Goal: Task Accomplishment & Management: Manage account settings

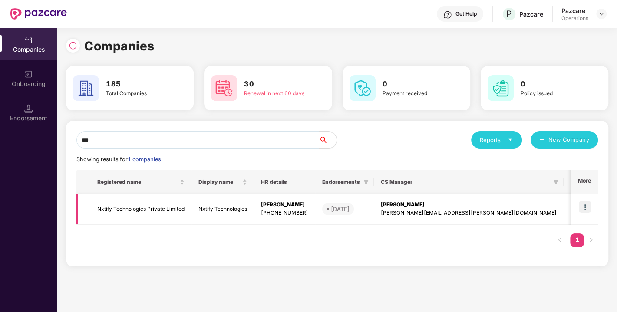
type input "***"
click at [122, 208] on td "Nxtify Technologies Private Limited" at bounding box center [140, 209] width 101 height 31
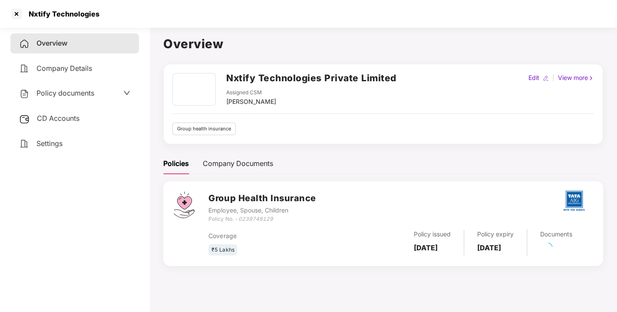
click at [70, 89] on span "Policy documents" at bounding box center [65, 93] width 58 height 9
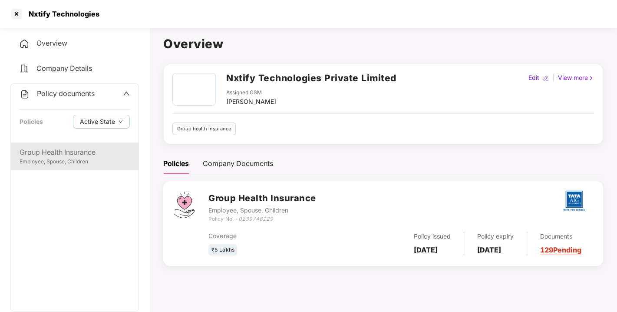
click at [50, 151] on div "Group Health Insurance" at bounding box center [75, 152] width 110 height 11
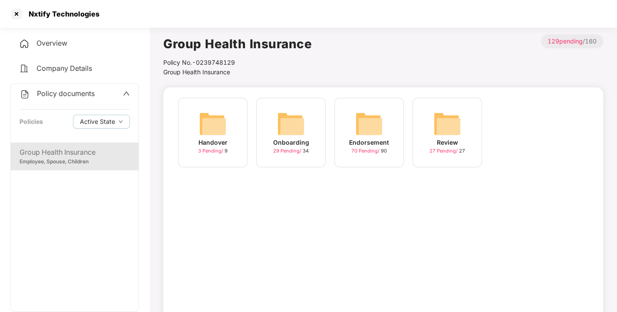
click at [375, 132] on img at bounding box center [369, 124] width 28 height 28
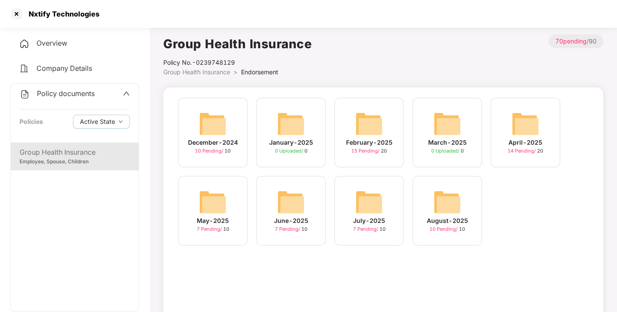
click at [451, 188] on img at bounding box center [447, 202] width 28 height 28
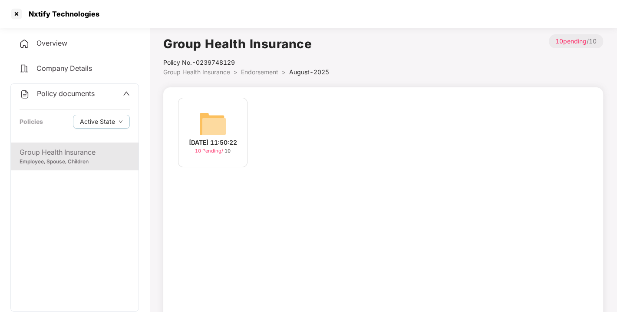
click at [205, 121] on img at bounding box center [213, 124] width 28 height 28
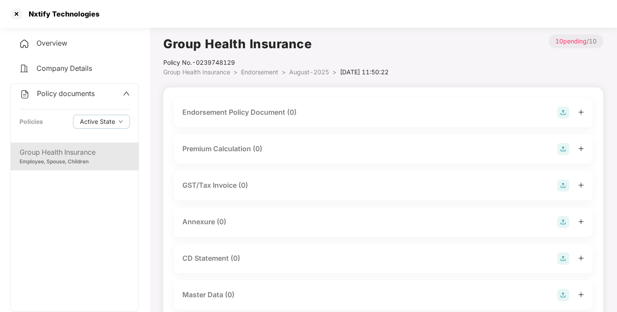
click at [567, 112] on img at bounding box center [563, 112] width 12 height 12
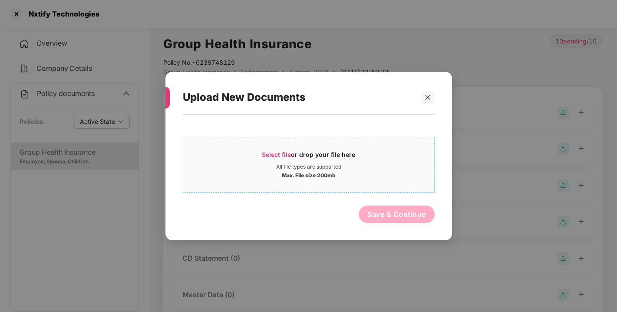
click at [274, 152] on span "Select file" at bounding box center [276, 154] width 29 height 7
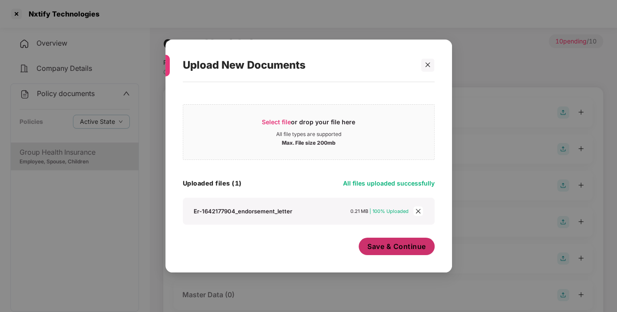
click at [419, 244] on span "Save & Continue" at bounding box center [396, 246] width 59 height 10
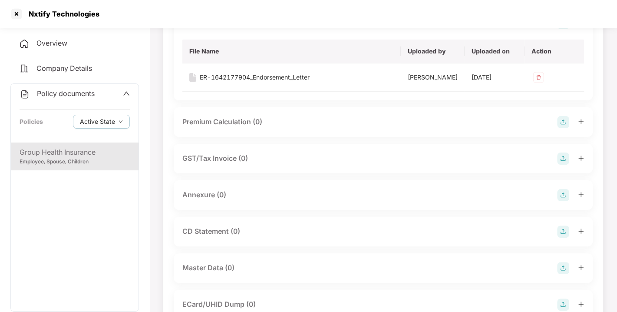
scroll to position [105, 0]
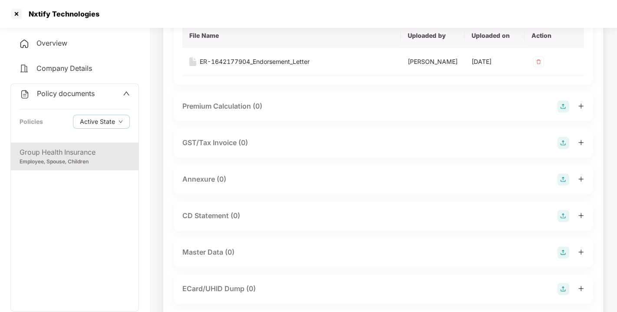
click at [556, 185] on div "Annexure (0)" at bounding box center [383, 179] width 402 height 12
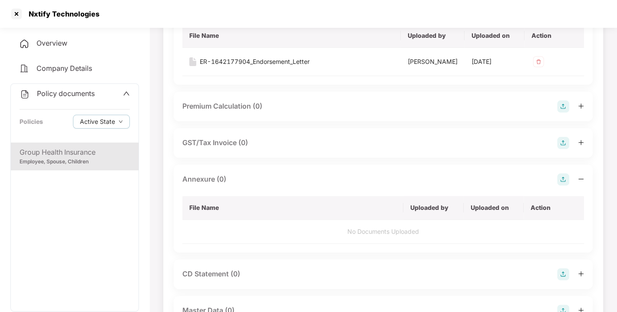
click at [561, 185] on img at bounding box center [563, 179] width 12 height 12
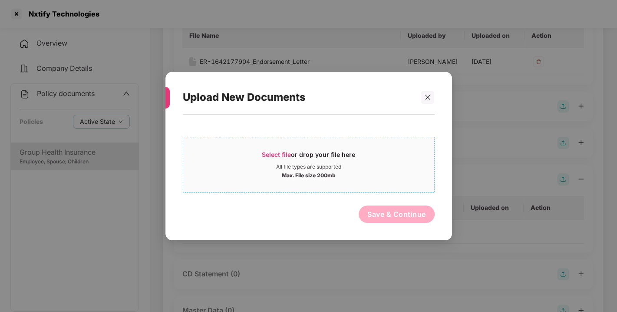
click at [273, 155] on span "Select file" at bounding box center [276, 154] width 29 height 7
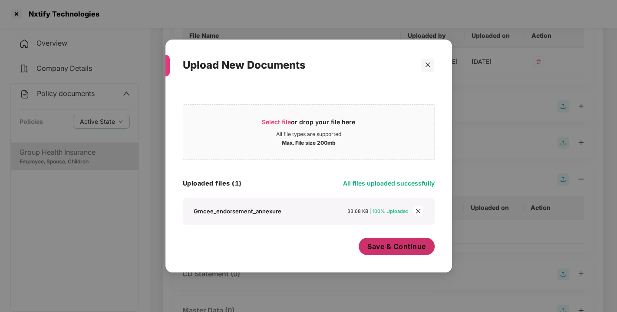
click at [388, 244] on span "Save & Continue" at bounding box center [396, 246] width 59 height 10
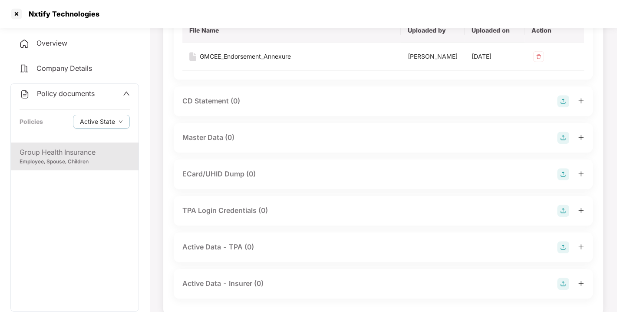
scroll to position [284, 0]
click at [564, 142] on img at bounding box center [563, 136] width 12 height 12
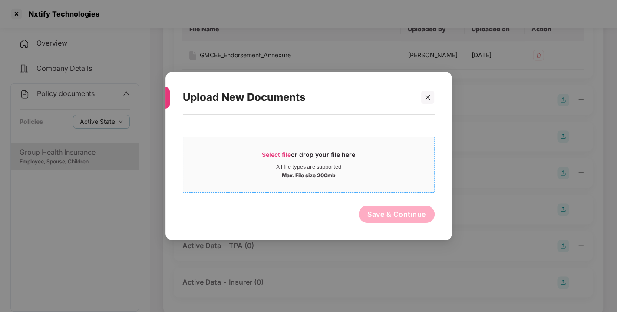
click at [269, 149] on span "Select file or drop your file here All file types are supported Max. File size …" at bounding box center [308, 165] width 251 height 42
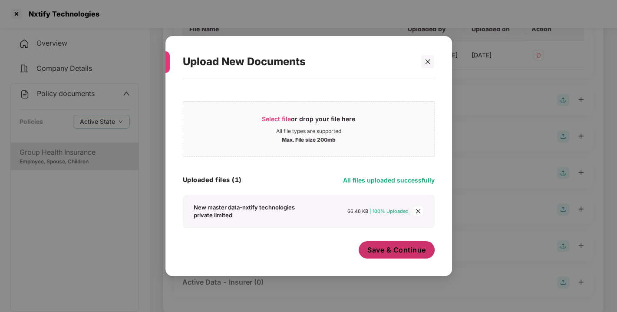
click at [393, 256] on button "Save & Continue" at bounding box center [397, 249] width 76 height 17
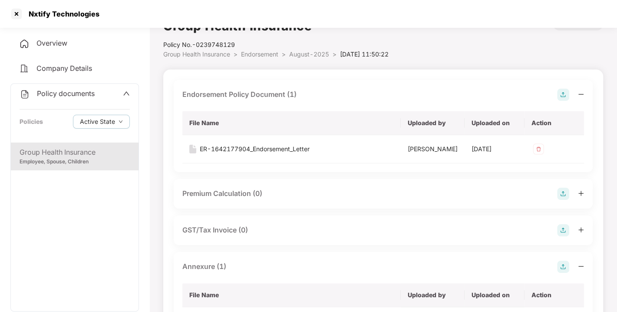
scroll to position [0, 0]
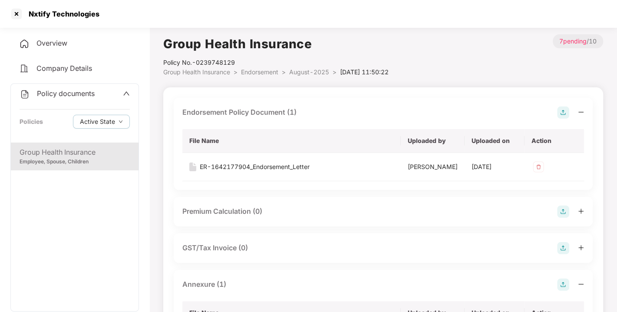
click at [257, 71] on span "Endorsement" at bounding box center [259, 71] width 37 height 7
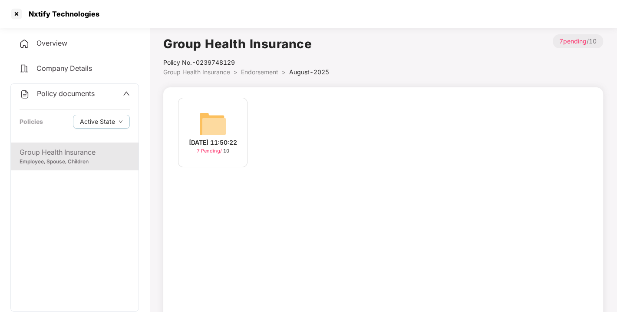
click at [257, 71] on span "Endorsement" at bounding box center [259, 71] width 37 height 7
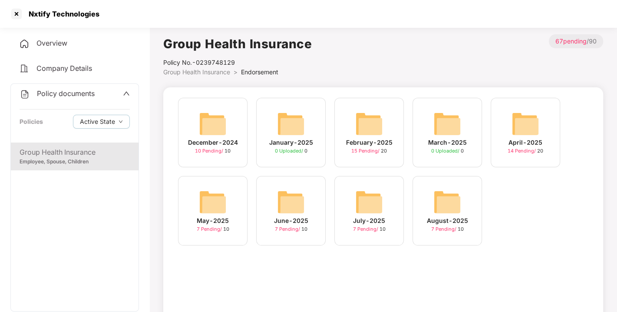
click at [66, 89] on span "Policy documents" at bounding box center [66, 93] width 58 height 9
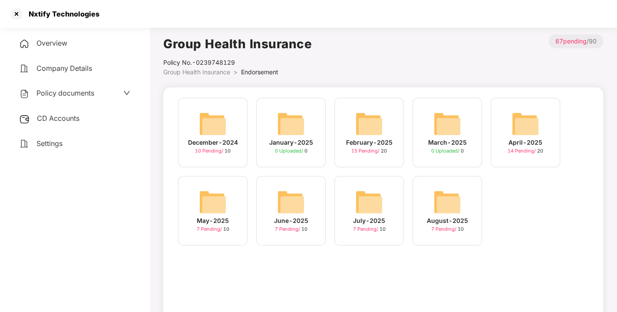
click at [57, 120] on span "CD Accounts" at bounding box center [58, 118] width 43 height 9
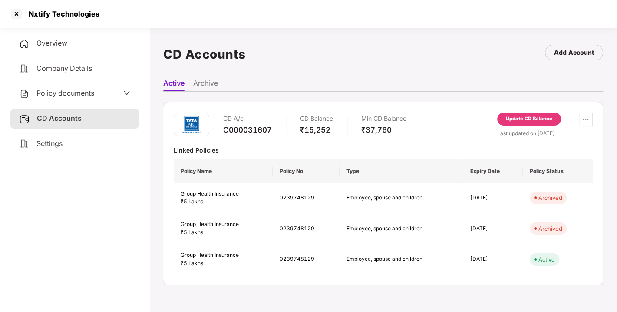
click at [523, 115] on div "Update CD Balance" at bounding box center [529, 119] width 46 height 8
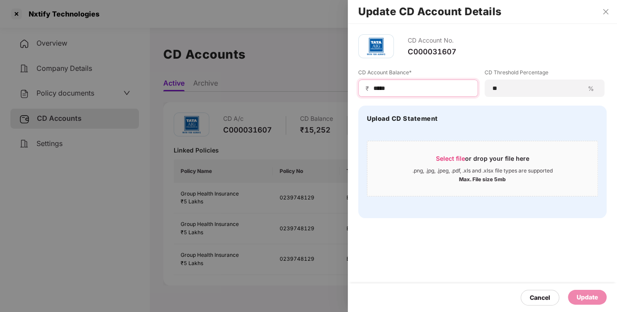
drag, startPoint x: 400, startPoint y: 88, endPoint x: 269, endPoint y: 105, distance: 132.7
click at [269, 105] on div "Update CD Account Details CD Account No. C000031607 CD Account Balance* ₹ *****…" at bounding box center [308, 156] width 617 height 312
type input "*****"
click at [587, 297] on div "Update" at bounding box center [587, 297] width 21 height 10
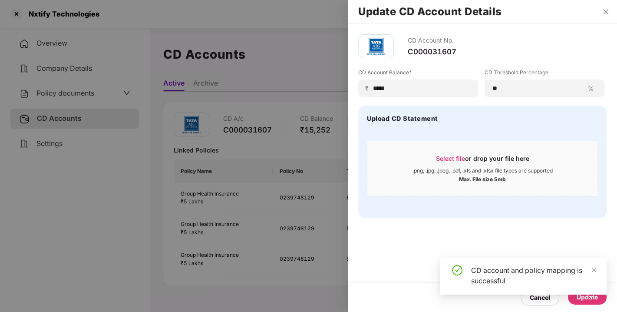
click at [511, 247] on div "CD Account No. C000031607 CD Account Balance* ₹ ***** CD Threshold Percentage *…" at bounding box center [482, 168] width 269 height 288
click at [521, 242] on div "CD Account No. C000031607 CD Account Balance* ₹ ***** CD Threshold Percentage *…" at bounding box center [482, 168] width 269 height 288
click at [486, 237] on div "CD Account No. C000031607 CD Account Balance* ₹ ***** CD Threshold Percentage *…" at bounding box center [482, 168] width 269 height 288
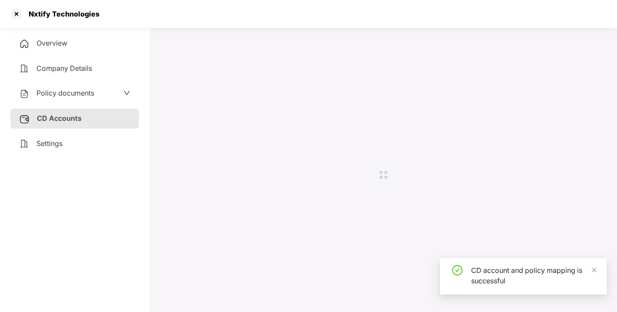
click at [516, 233] on div at bounding box center [383, 174] width 440 height 280
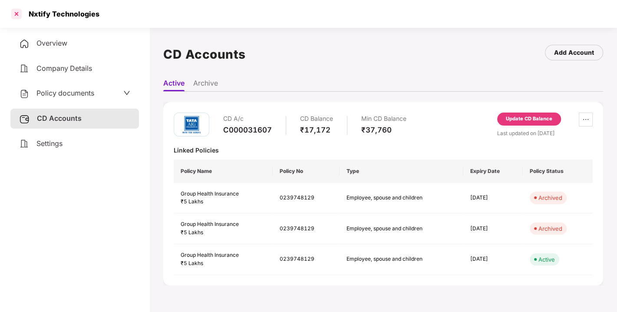
click at [16, 12] on div at bounding box center [17, 14] width 14 height 14
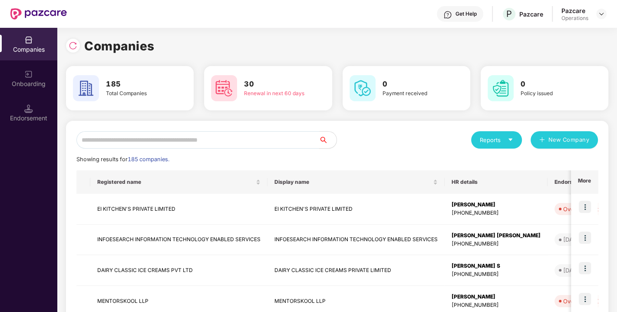
click at [169, 144] on input "text" at bounding box center [197, 139] width 243 height 17
type input "*"
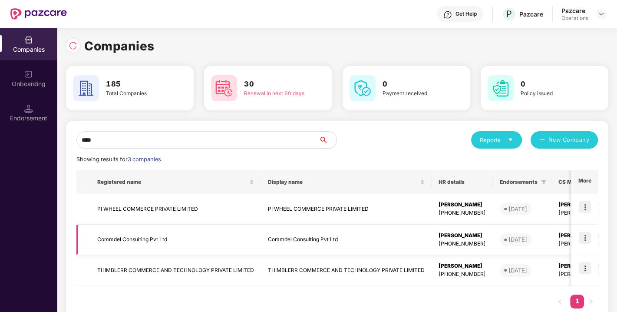
type input "****"
click at [125, 244] on td "Commdel Consulting Pvt Ltd" at bounding box center [175, 239] width 171 height 31
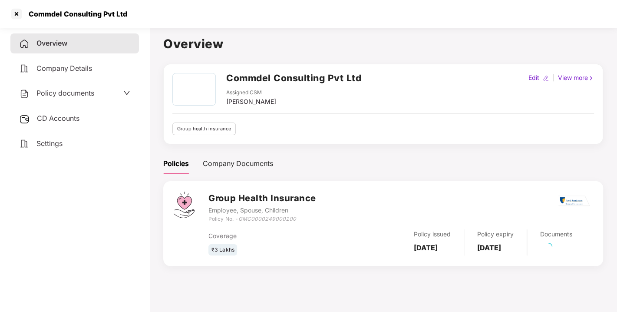
click at [77, 91] on span "Policy documents" at bounding box center [65, 93] width 58 height 9
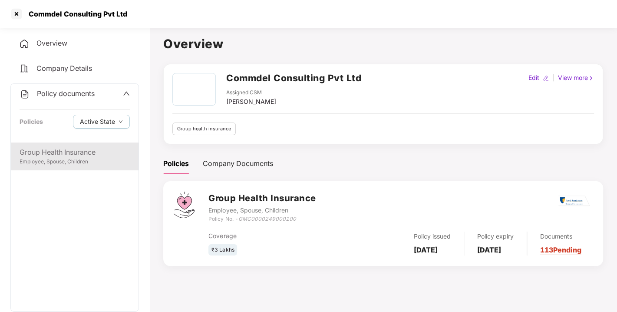
click at [61, 151] on div "Group Health Insurance" at bounding box center [75, 152] width 110 height 11
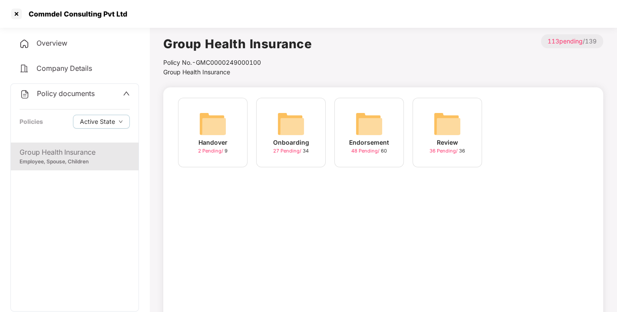
click at [379, 119] on img at bounding box center [369, 124] width 28 height 28
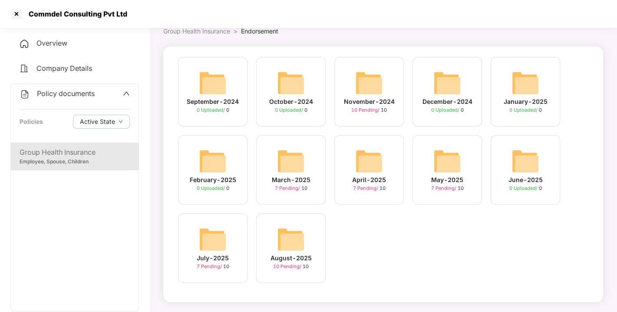
click at [293, 222] on div "August-2025 10 Pending / 10" at bounding box center [290, 247] width 69 height 69
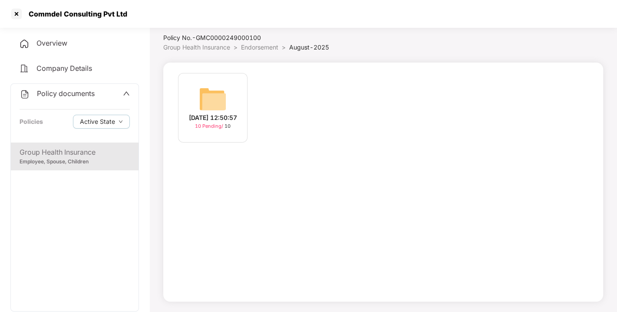
scroll to position [25, 0]
click at [214, 87] on img at bounding box center [213, 99] width 28 height 28
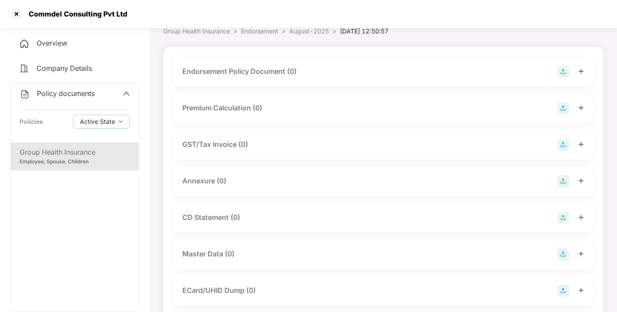
click at [562, 73] on img at bounding box center [563, 72] width 12 height 12
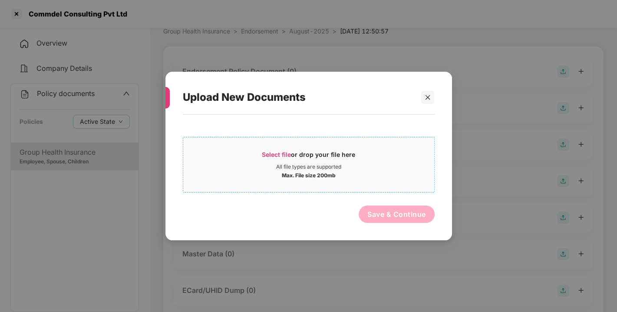
click at [274, 156] on span "Select file" at bounding box center [276, 154] width 29 height 7
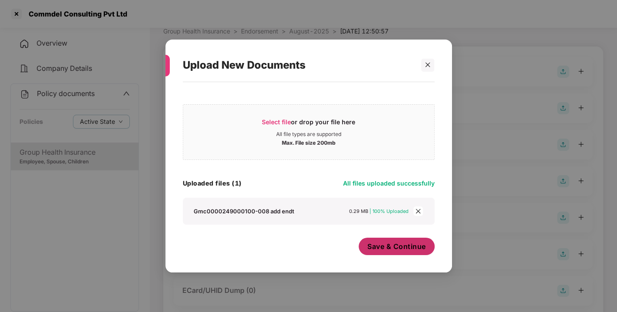
click at [407, 247] on span "Save & Continue" at bounding box center [396, 246] width 59 height 10
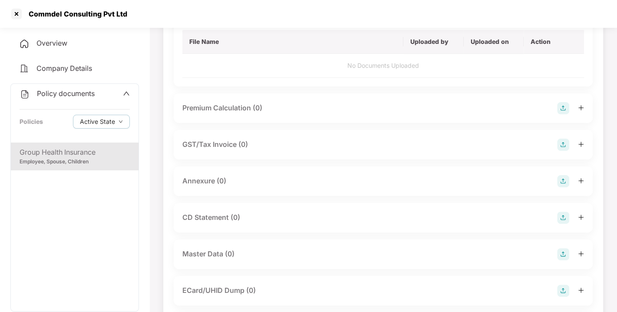
scroll to position [102, 0]
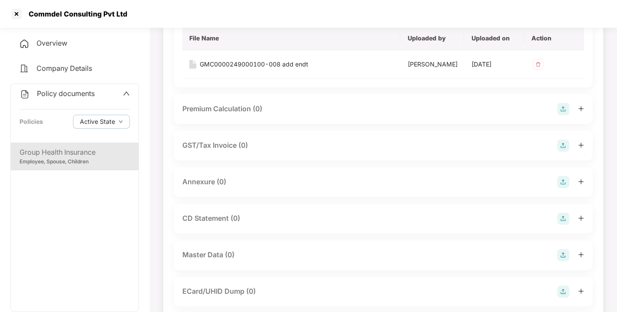
click at [559, 188] on img at bounding box center [563, 182] width 12 height 12
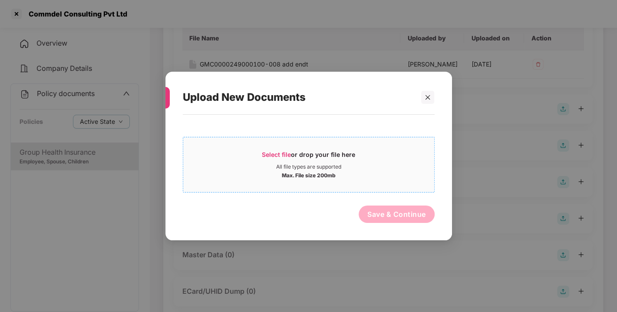
click at [285, 152] on span "Select file" at bounding box center [276, 154] width 29 height 7
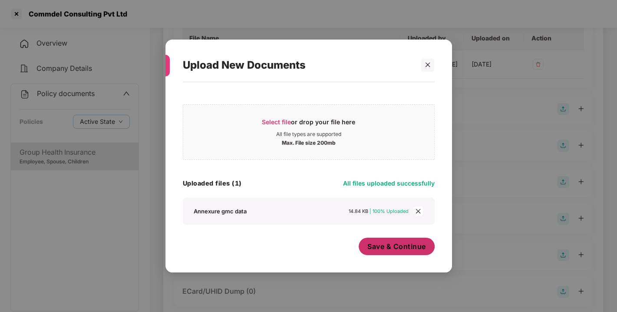
click at [393, 252] on button "Save & Continue" at bounding box center [397, 245] width 76 height 17
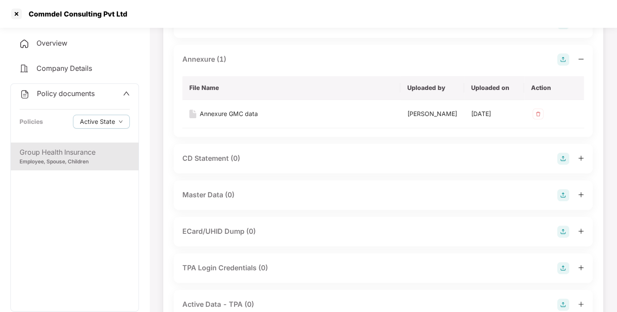
scroll to position [225, 0]
click at [557, 201] on img at bounding box center [563, 194] width 12 height 12
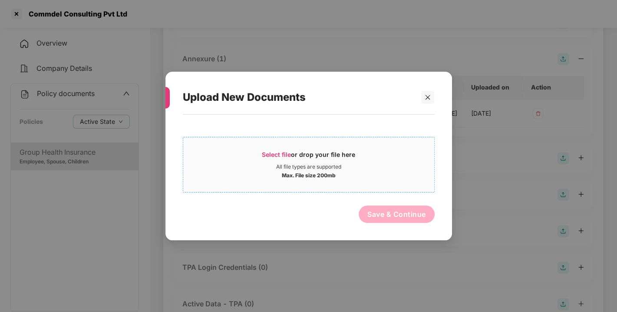
click at [273, 154] on span "Select file" at bounding box center [276, 154] width 29 height 7
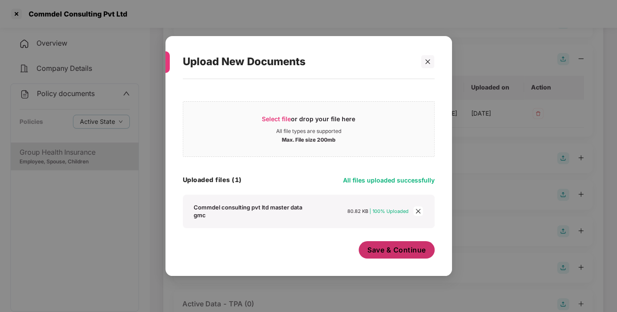
click at [395, 248] on span "Save & Continue" at bounding box center [396, 250] width 59 height 10
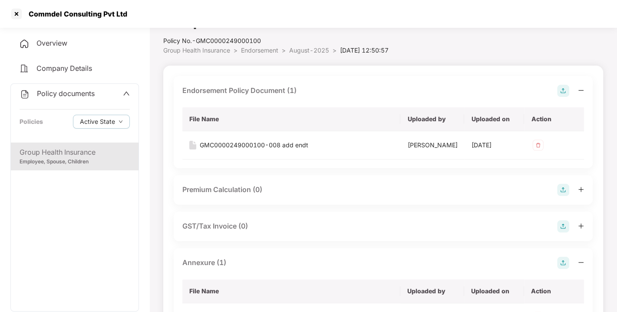
scroll to position [0, 0]
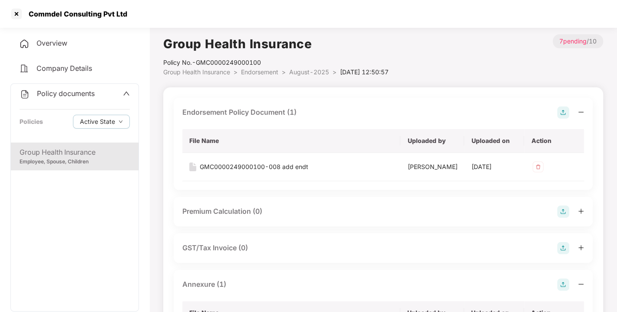
click at [257, 70] on span "Endorsement" at bounding box center [259, 71] width 37 height 7
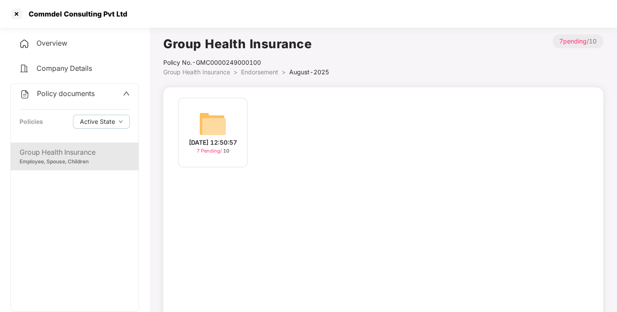
scroll to position [25, 0]
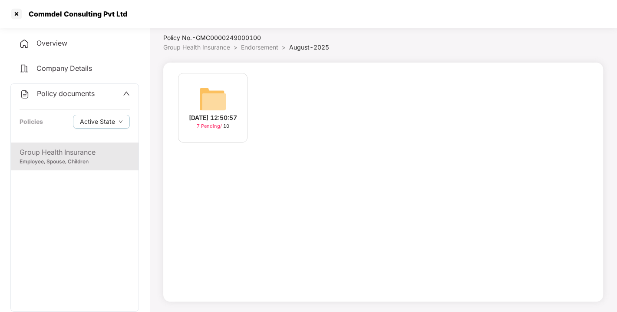
click at [259, 49] on span "Endorsement" at bounding box center [259, 46] width 37 height 7
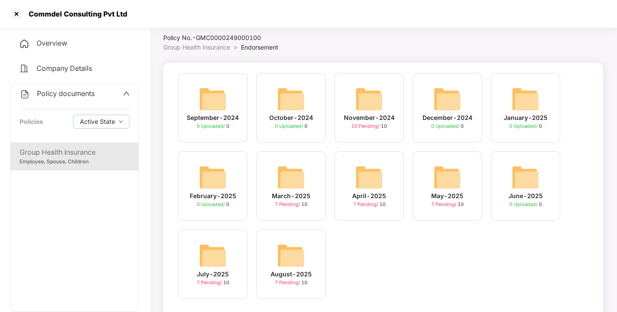
click at [77, 94] on span "Policy documents" at bounding box center [66, 93] width 58 height 9
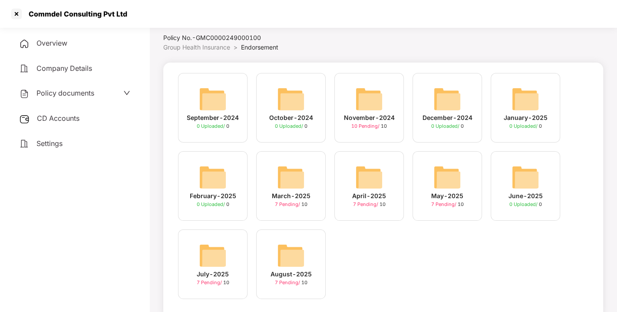
click at [54, 115] on span "CD Accounts" at bounding box center [58, 118] width 43 height 9
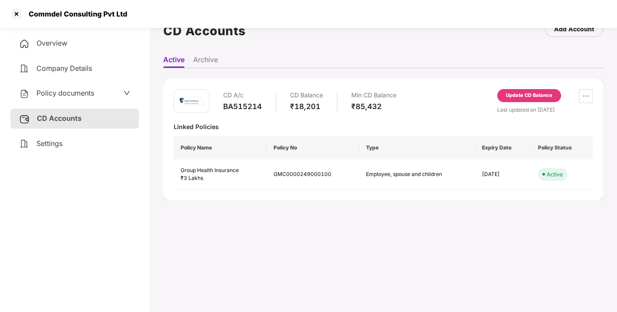
click at [536, 88] on div "CD A/c BA515214 CD Balance ₹18,201 Min CD Balance ₹85,432 Update CD Balance Las…" at bounding box center [383, 140] width 440 height 122
click at [521, 99] on div "Update CD Balance" at bounding box center [529, 95] width 64 height 13
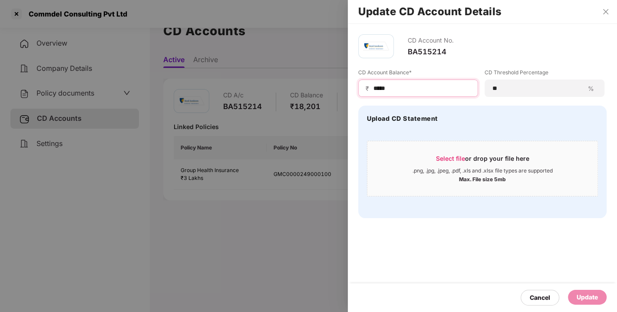
drag, startPoint x: 410, startPoint y: 89, endPoint x: 323, endPoint y: 98, distance: 87.3
click at [323, 98] on div "Update CD Account Details CD Account No. BA515214 CD Account Balance* ₹ ***** C…" at bounding box center [308, 156] width 617 height 312
type input "*****"
click at [579, 292] on div "Update" at bounding box center [587, 297] width 21 height 10
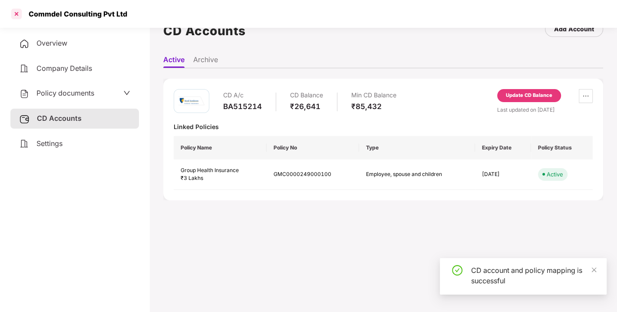
click at [16, 13] on div at bounding box center [17, 14] width 14 height 14
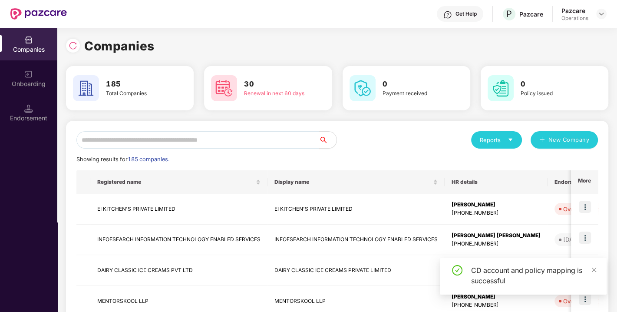
scroll to position [0, 0]
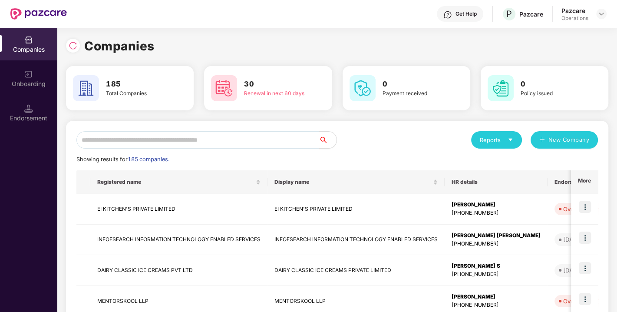
click at [196, 139] on input "text" at bounding box center [197, 139] width 243 height 17
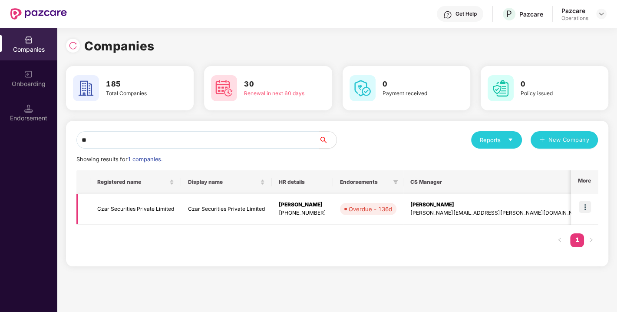
type input "**"
click at [130, 212] on td "Czar Securities Private Limited" at bounding box center [135, 209] width 91 height 31
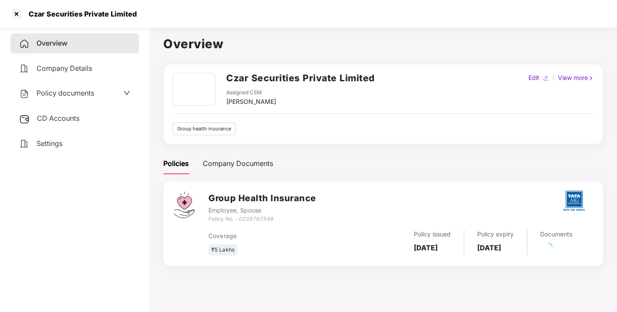
click at [78, 92] on span "Policy documents" at bounding box center [65, 93] width 58 height 9
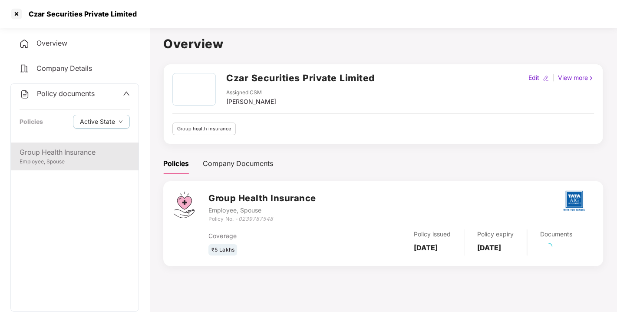
click at [67, 152] on div "Group Health Insurance" at bounding box center [75, 152] width 110 height 11
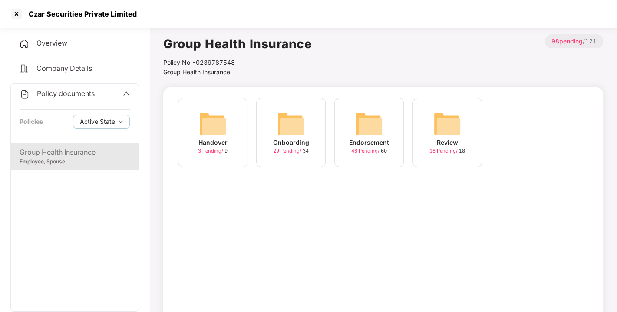
click at [374, 127] on img at bounding box center [369, 124] width 28 height 28
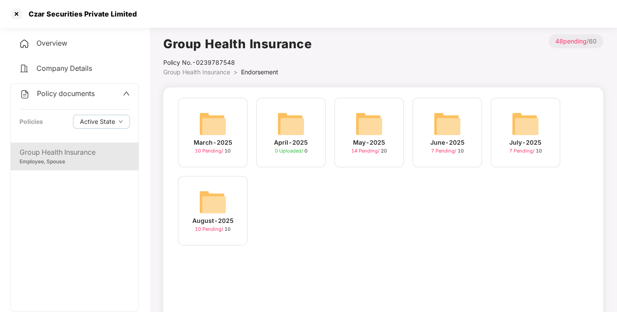
click at [229, 197] on div "August-2025 10 Pending / 10" at bounding box center [212, 210] width 69 height 69
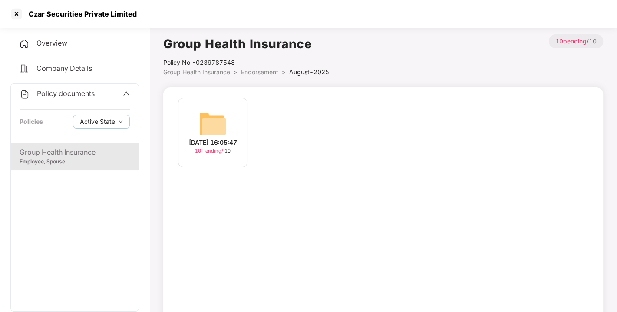
click at [212, 110] on img at bounding box center [213, 124] width 28 height 28
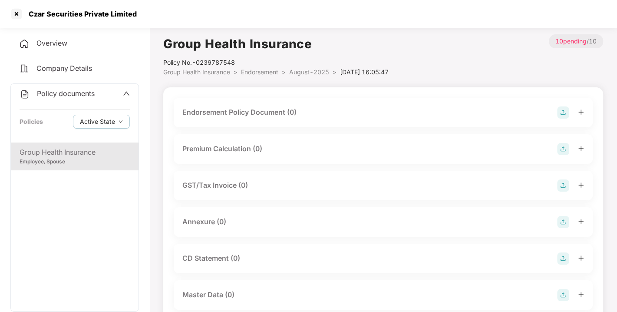
click at [564, 111] on img at bounding box center [563, 112] width 12 height 12
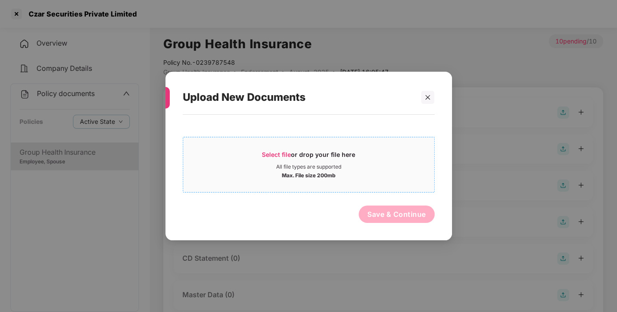
click at [274, 154] on span "Select file" at bounding box center [276, 154] width 29 height 7
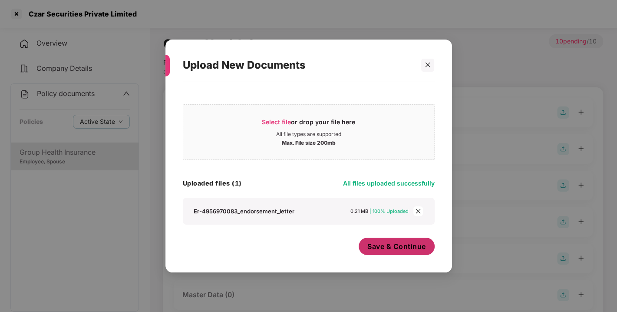
click at [399, 247] on span "Save & Continue" at bounding box center [396, 246] width 59 height 10
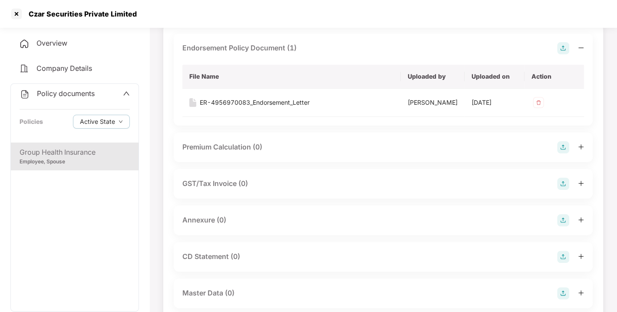
scroll to position [80, 0]
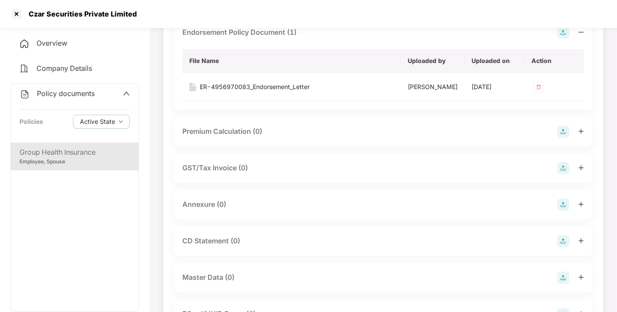
click at [557, 211] on img at bounding box center [563, 204] width 12 height 12
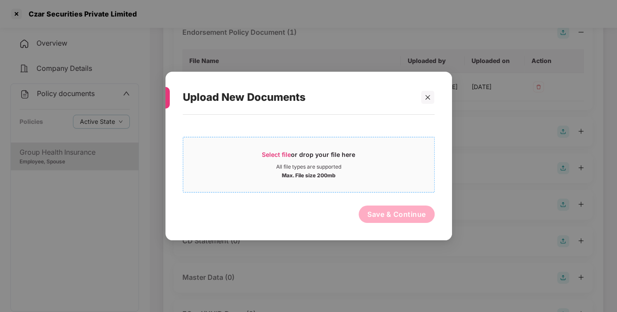
click at [271, 152] on span "Select file" at bounding box center [276, 154] width 29 height 7
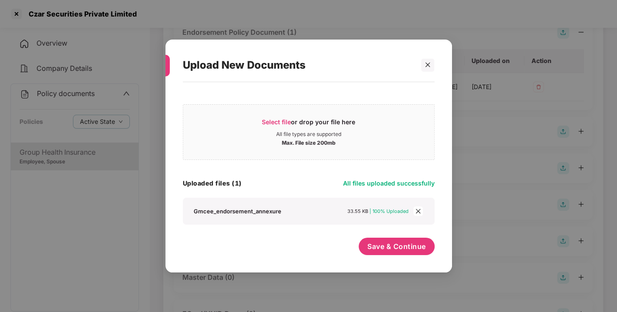
click at [422, 213] on span "close" at bounding box center [418, 211] width 10 height 10
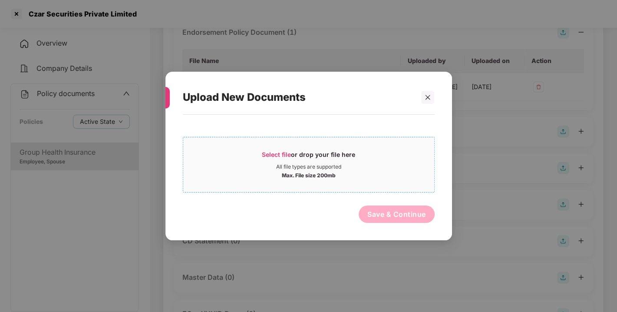
click at [269, 151] on span "Select file" at bounding box center [276, 154] width 29 height 7
click at [426, 96] on icon "close" at bounding box center [428, 97] width 6 height 6
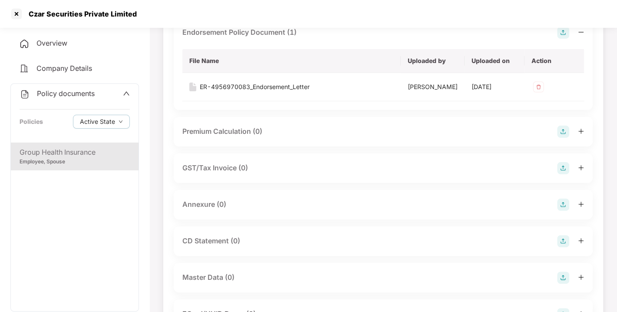
click at [567, 211] on img at bounding box center [563, 204] width 12 height 12
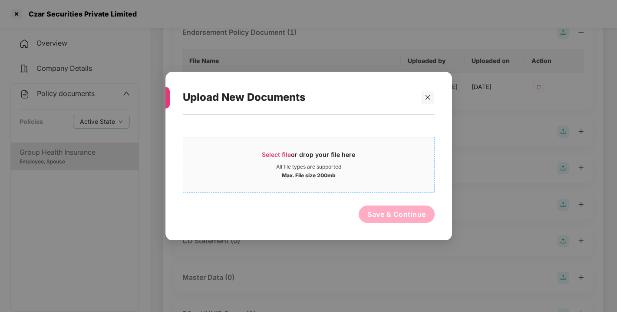
click at [288, 154] on span "Select file" at bounding box center [276, 154] width 29 height 7
click at [422, 97] on div at bounding box center [427, 97] width 13 height 13
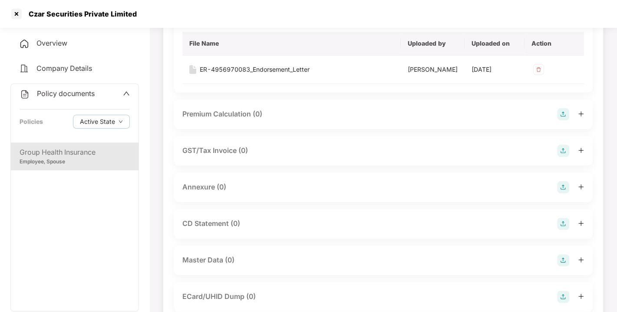
scroll to position [98, 0]
click at [567, 192] on img at bounding box center [563, 186] width 12 height 12
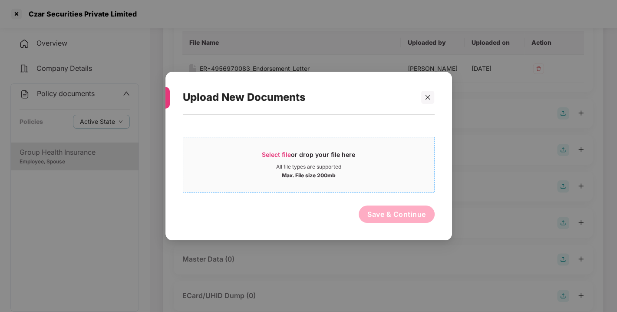
click at [283, 155] on span "Select file" at bounding box center [276, 154] width 29 height 7
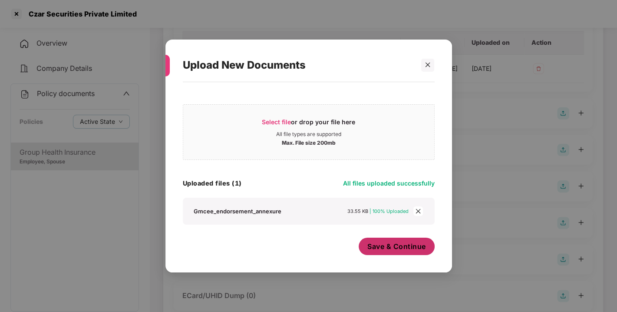
click at [387, 246] on span "Save & Continue" at bounding box center [396, 246] width 59 height 10
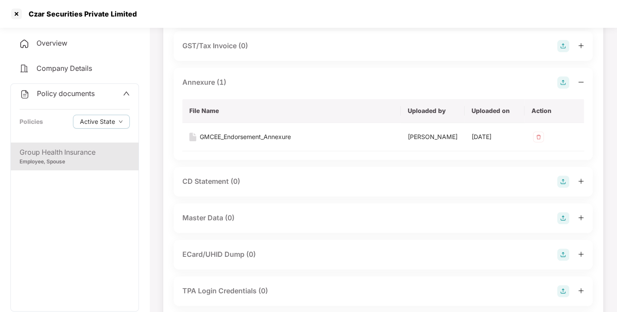
scroll to position [261, 0]
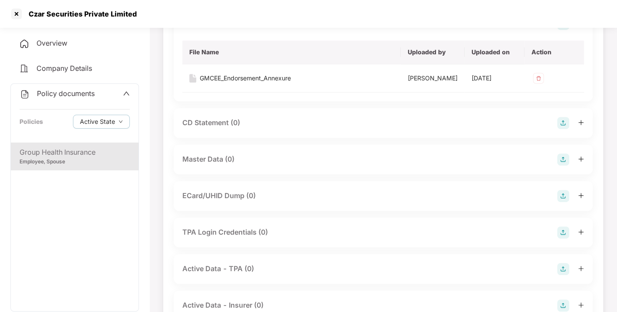
click at [564, 165] on img at bounding box center [563, 159] width 12 height 12
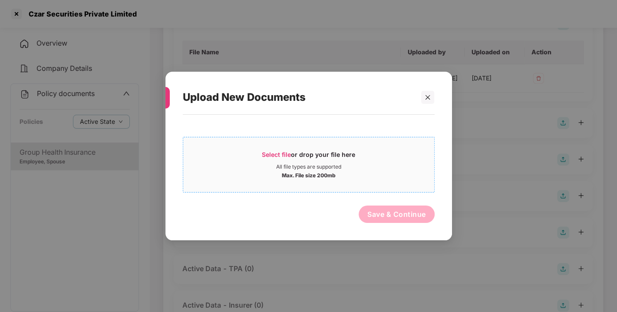
click at [280, 152] on span "Select file" at bounding box center [276, 154] width 29 height 7
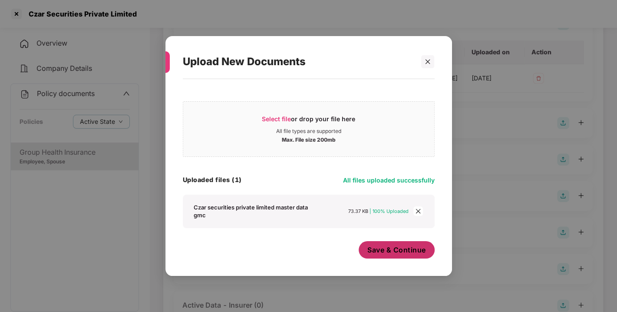
click at [381, 243] on button "Save & Continue" at bounding box center [397, 249] width 76 height 17
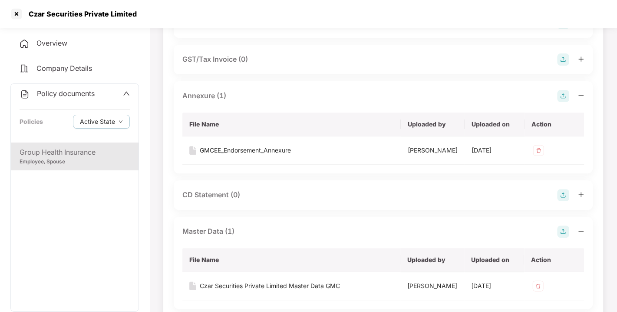
scroll to position [0, 0]
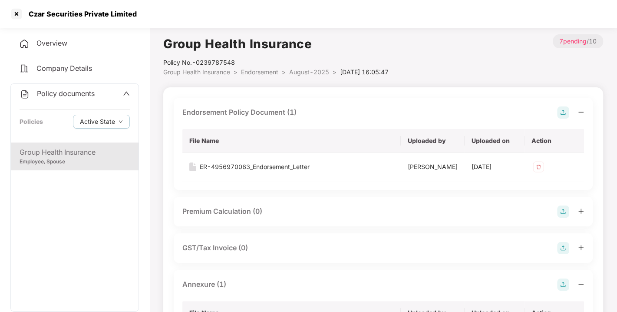
click at [255, 66] on div "Policy No.- 0239787548" at bounding box center [275, 63] width 225 height 10
click at [259, 70] on span "Endorsement" at bounding box center [259, 71] width 37 height 7
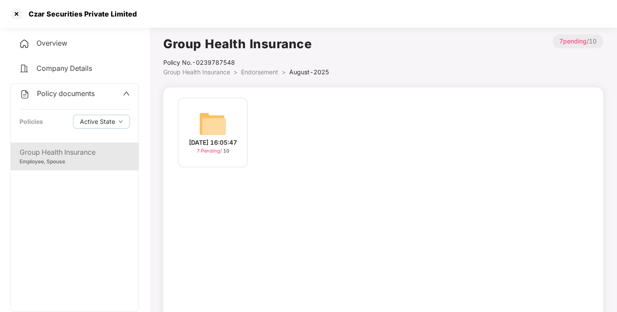
click at [259, 70] on span "Endorsement" at bounding box center [259, 71] width 37 height 7
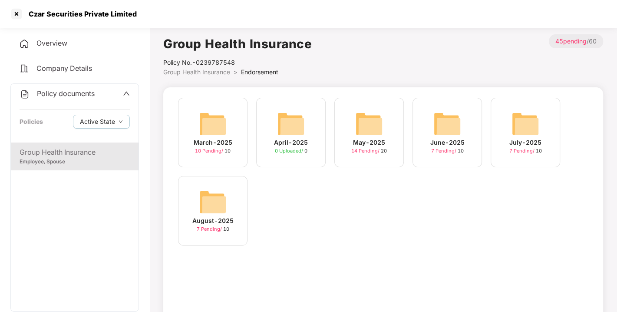
click at [77, 90] on div "Policy documents Policies Active State" at bounding box center [75, 113] width 128 height 59
click at [77, 90] on span "Policy documents" at bounding box center [66, 93] width 58 height 9
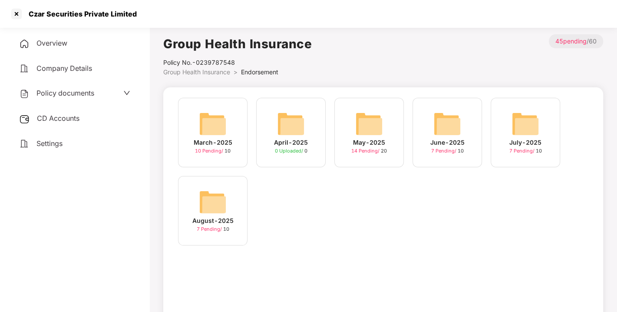
click at [59, 115] on span "CD Accounts" at bounding box center [58, 118] width 43 height 9
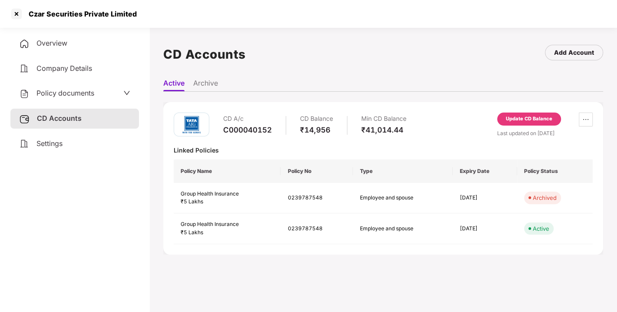
click at [526, 119] on div "Update CD Balance" at bounding box center [529, 119] width 46 height 8
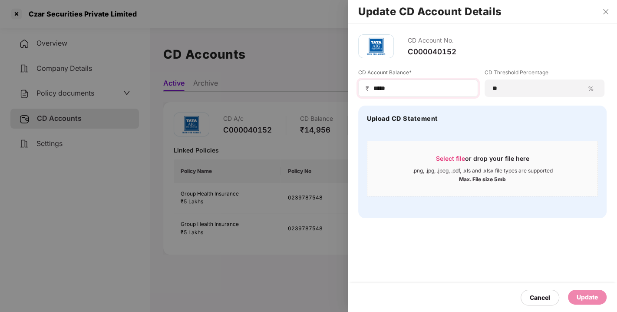
drag, startPoint x: 396, startPoint y: 92, endPoint x: 396, endPoint y: 84, distance: 8.2
click at [396, 84] on div "₹ *****" at bounding box center [418, 87] width 120 height 17
drag, startPoint x: 396, startPoint y: 84, endPoint x: 369, endPoint y: 89, distance: 27.3
click at [369, 89] on div "₹ *****" at bounding box center [418, 87] width 120 height 17
type input "*****"
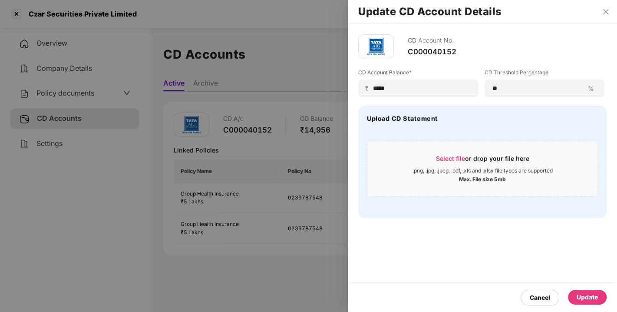
click at [587, 303] on div "Update" at bounding box center [587, 297] width 39 height 15
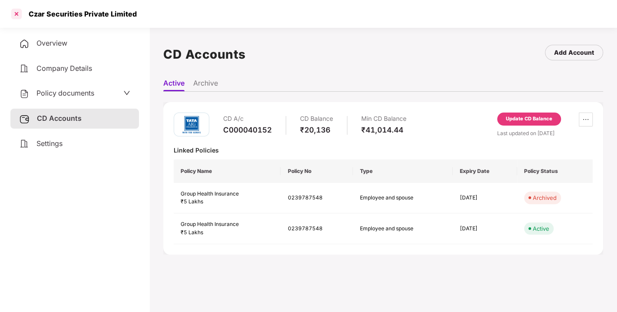
click at [18, 10] on div at bounding box center [17, 14] width 14 height 14
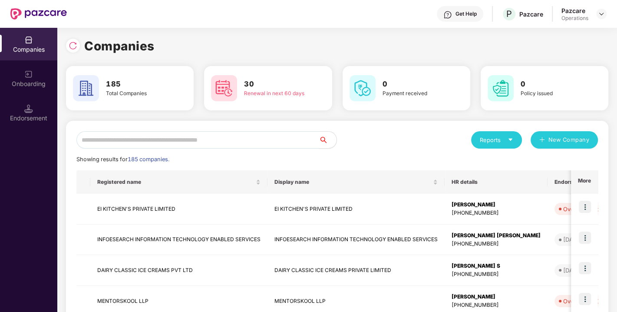
click at [176, 138] on input "text" at bounding box center [197, 139] width 243 height 17
click at [204, 140] on input "text" at bounding box center [197, 139] width 243 height 17
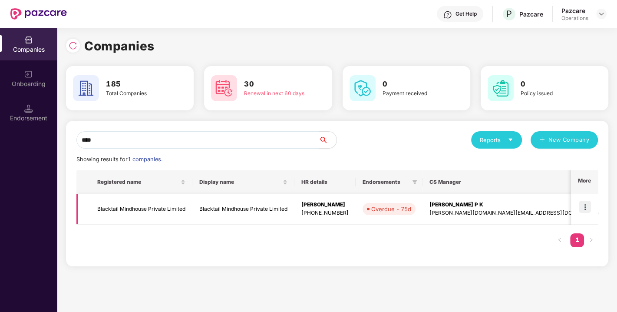
type input "****"
click at [122, 206] on td "Blacktail Mindhouse Private Limited" at bounding box center [141, 209] width 102 height 31
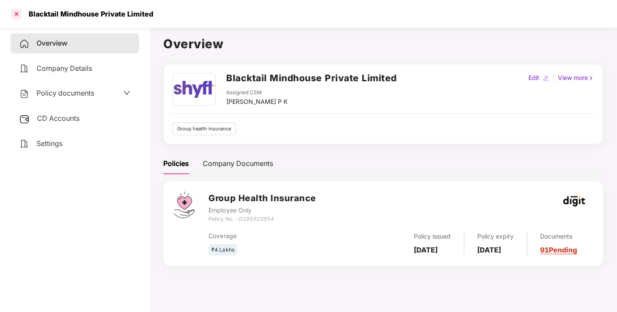
drag, startPoint x: 16, startPoint y: 5, endPoint x: 16, endPoint y: 15, distance: 10.0
click at [16, 15] on div "Blacktail Mindhouse Private Limited" at bounding box center [308, 14] width 617 height 28
click at [16, 15] on div at bounding box center [17, 14] width 14 height 14
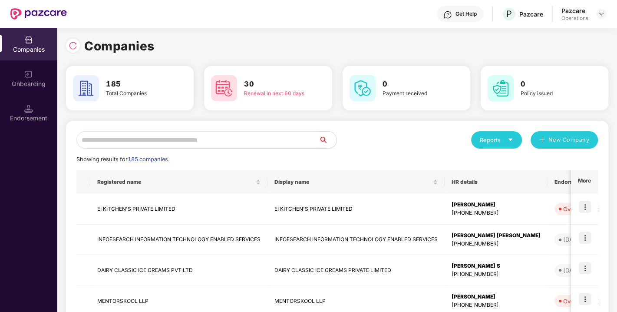
click at [155, 134] on input "text" at bounding box center [197, 139] width 243 height 17
click at [170, 139] on input "text" at bounding box center [197, 139] width 243 height 17
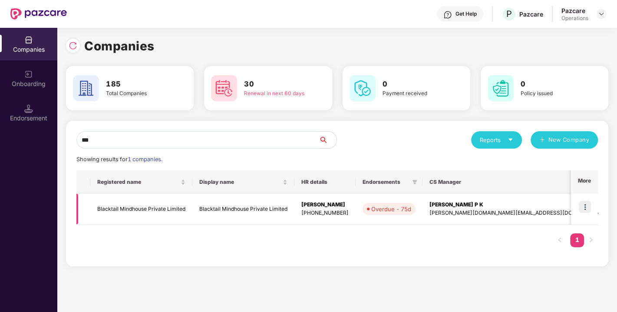
type input "***"
click at [123, 210] on td "Blacktail Mindhouse Private Limited" at bounding box center [141, 209] width 102 height 31
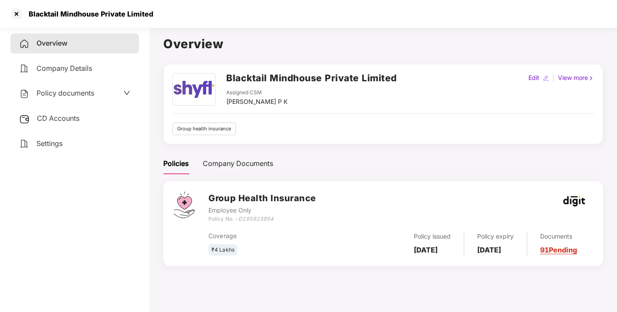
click at [77, 88] on div "Policy documents" at bounding box center [56, 93] width 75 height 11
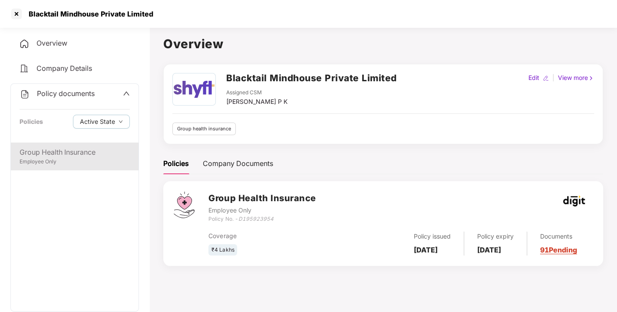
click at [51, 152] on div "Group Health Insurance" at bounding box center [75, 152] width 110 height 11
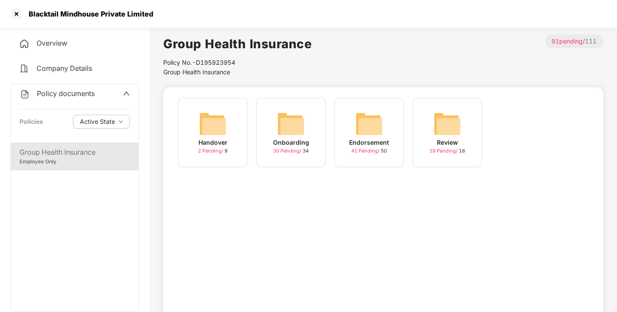
click at [356, 126] on img at bounding box center [369, 124] width 28 height 28
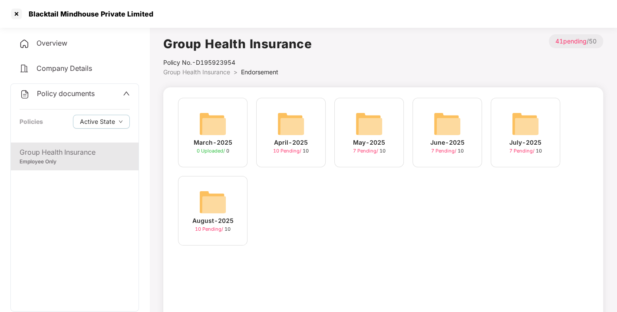
click at [225, 198] on img at bounding box center [213, 202] width 28 height 28
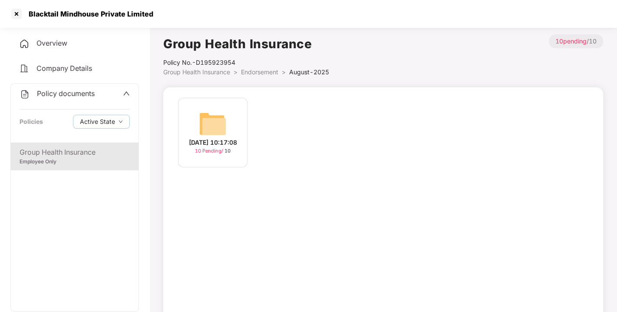
click at [208, 125] on img at bounding box center [213, 124] width 28 height 28
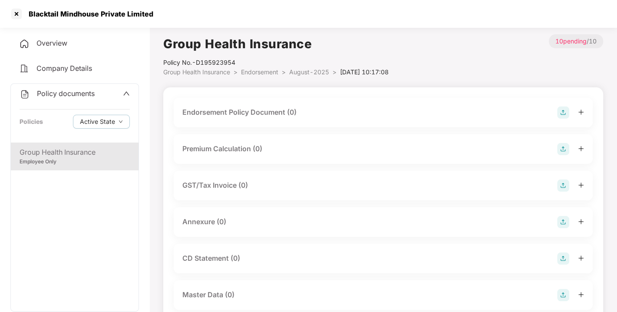
click at [563, 114] on img at bounding box center [563, 112] width 12 height 12
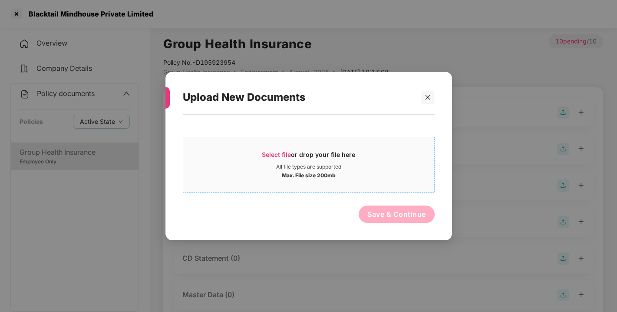
click at [266, 150] on div "Select file or drop your file here" at bounding box center [308, 156] width 93 height 13
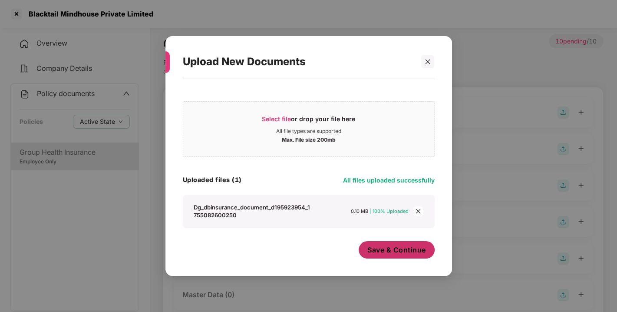
click at [406, 254] on span "Save & Continue" at bounding box center [396, 250] width 59 height 10
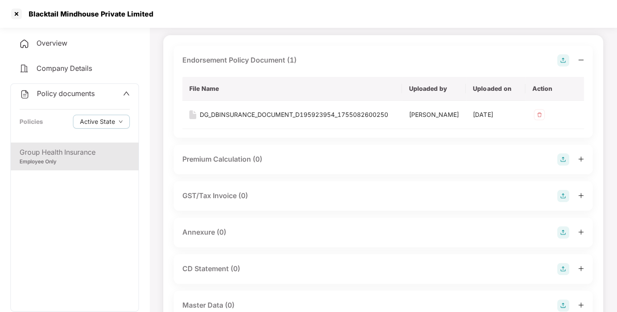
scroll to position [105, 0]
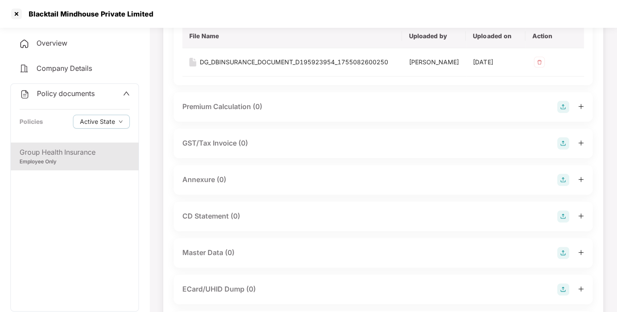
click at [562, 186] on img at bounding box center [563, 180] width 12 height 12
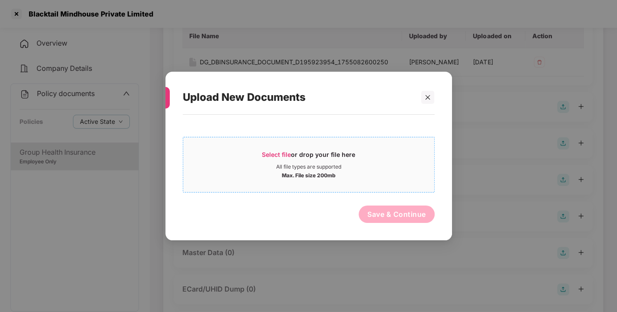
click at [273, 151] on span "Select file" at bounding box center [276, 154] width 29 height 7
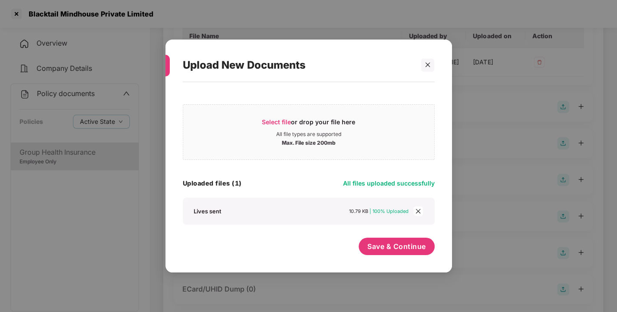
click at [396, 234] on div "Select file or drop your file here All file types are supported Max. File size …" at bounding box center [309, 172] width 252 height 173
click at [399, 249] on span "Save & Continue" at bounding box center [396, 246] width 59 height 10
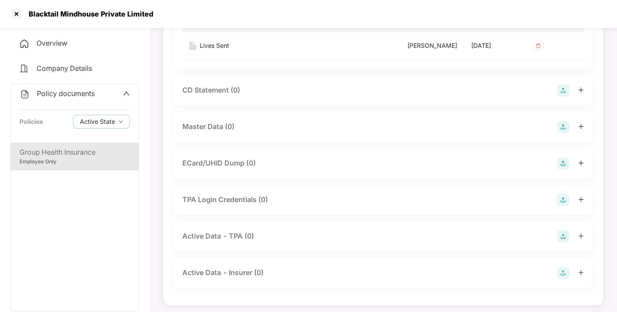
scroll to position [294, 0]
drag, startPoint x: 566, startPoint y: 151, endPoint x: 565, endPoint y: 156, distance: 5.3
click at [565, 141] on div "Master Data (0)" at bounding box center [383, 126] width 419 height 30
click at [565, 132] on img at bounding box center [563, 126] width 12 height 12
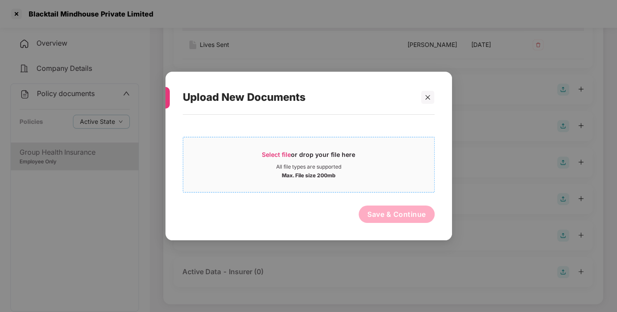
click at [281, 155] on span "Select file" at bounding box center [276, 154] width 29 height 7
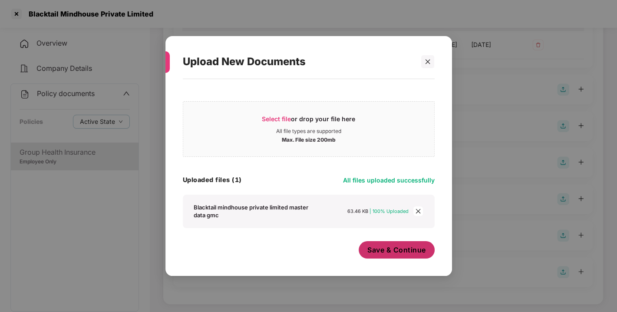
click at [392, 252] on span "Save & Continue" at bounding box center [396, 250] width 59 height 10
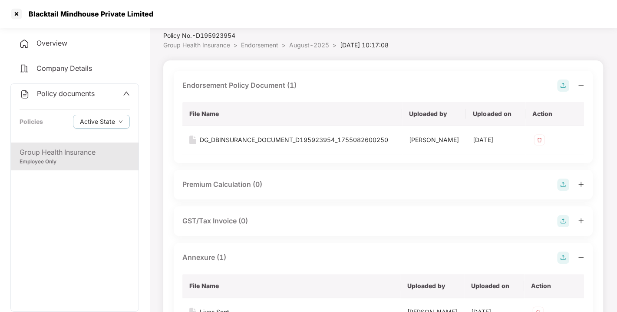
scroll to position [0, 0]
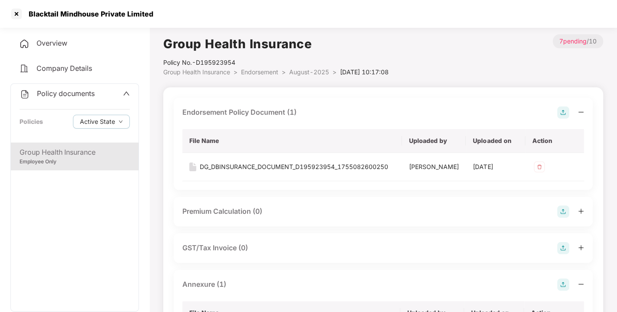
click at [257, 72] on span "Endorsement" at bounding box center [259, 71] width 37 height 7
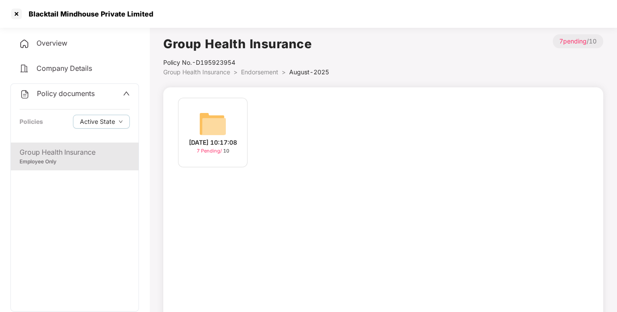
click at [81, 97] on div "Policy documents" at bounding box center [57, 93] width 75 height 11
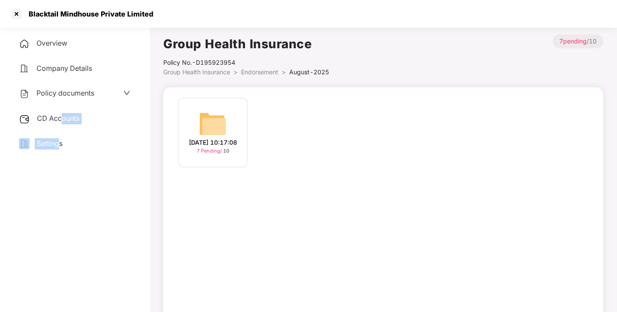
drag, startPoint x: 60, startPoint y: 128, endPoint x: 63, endPoint y: 117, distance: 11.1
click at [63, 117] on div "Overview Company Details Policy documents CD Accounts Settings" at bounding box center [74, 93] width 129 height 120
click at [63, 117] on span "CD Accounts" at bounding box center [58, 118] width 43 height 9
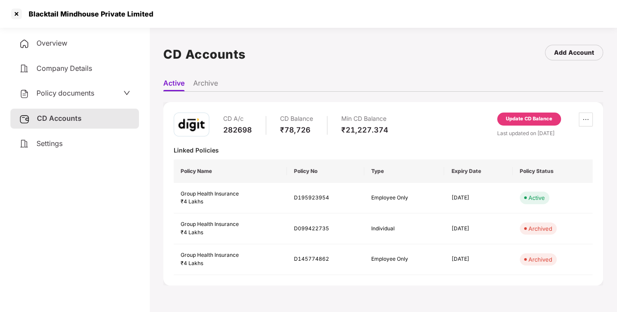
click at [524, 120] on div "Update CD Balance" at bounding box center [529, 119] width 46 height 8
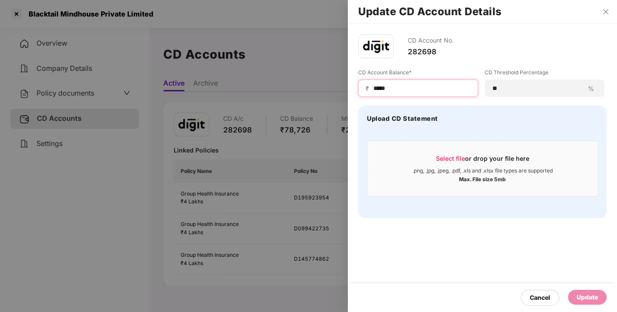
drag, startPoint x: 409, startPoint y: 90, endPoint x: 343, endPoint y: 96, distance: 66.6
click at [343, 96] on div "Update CD Account Details CD Account No. 282698 CD Account Balance* ₹ ***** CD …" at bounding box center [308, 156] width 617 height 312
type input "*****"
click at [584, 294] on div "Update" at bounding box center [587, 297] width 21 height 10
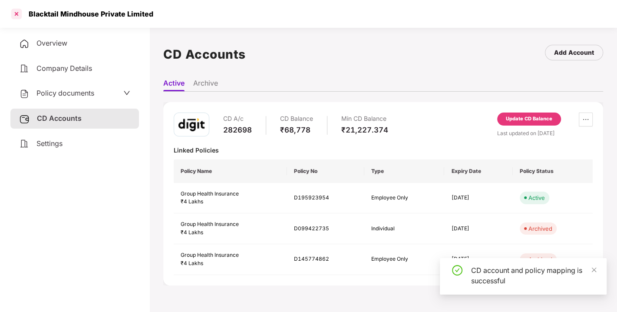
click at [17, 13] on div at bounding box center [17, 14] width 14 height 14
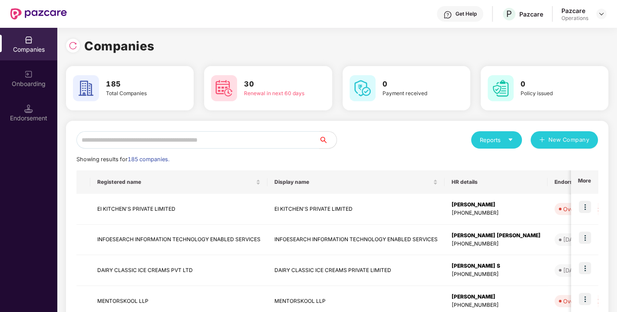
click at [208, 138] on input "text" at bounding box center [197, 139] width 243 height 17
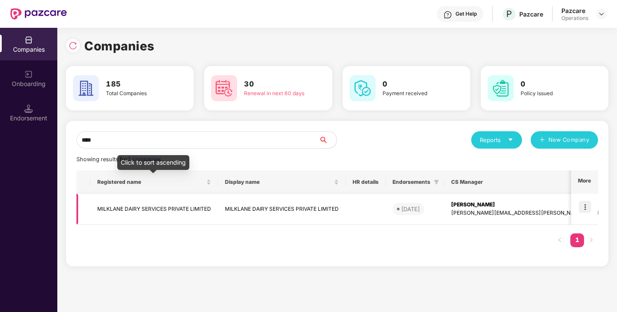
type input "****"
click at [139, 208] on td "MILKLANE DAIRY SERVICES PRIVATE LIMITED" at bounding box center [154, 209] width 128 height 31
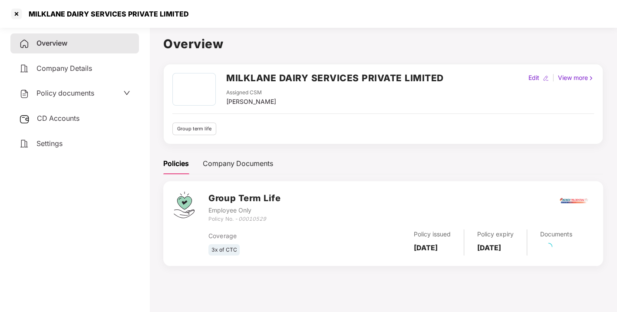
click at [68, 91] on span "Policy documents" at bounding box center [65, 93] width 58 height 9
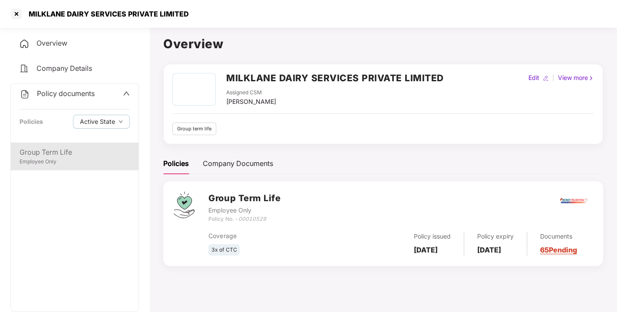
click at [58, 154] on div "Group Term Life" at bounding box center [75, 152] width 110 height 11
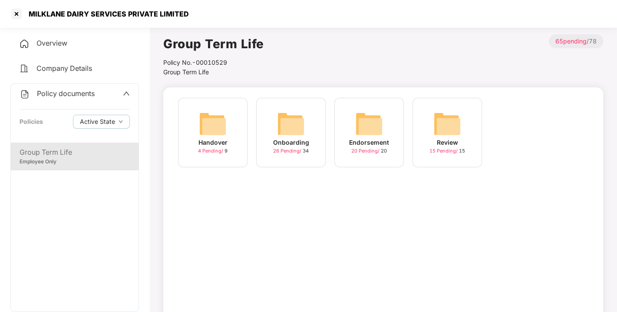
click at [360, 128] on img at bounding box center [369, 124] width 28 height 28
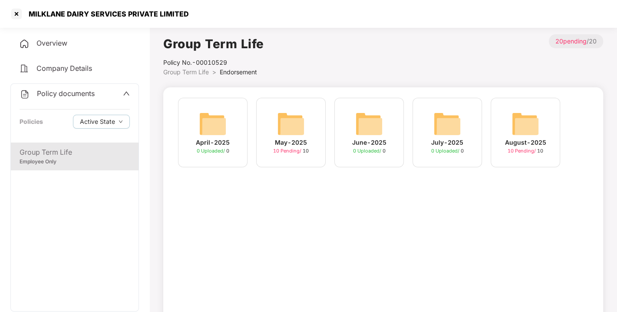
click at [533, 128] on img at bounding box center [525, 124] width 28 height 28
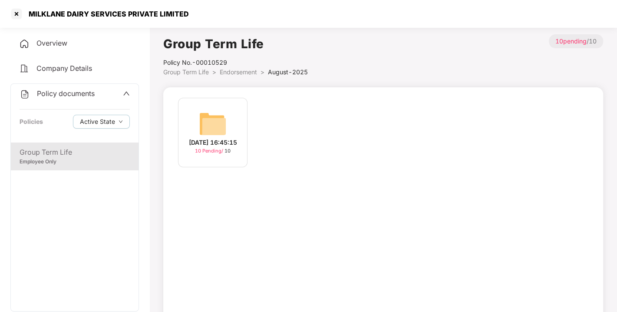
click at [224, 125] on img at bounding box center [213, 124] width 28 height 28
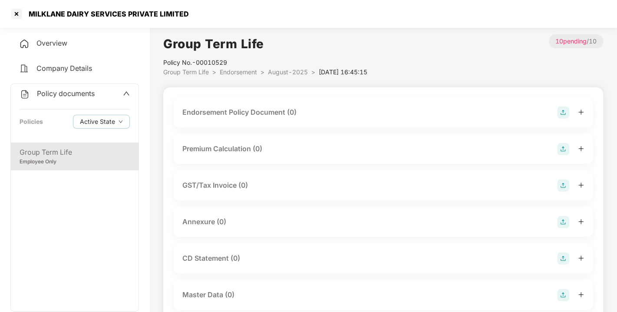
click at [562, 111] on img at bounding box center [563, 112] width 12 height 12
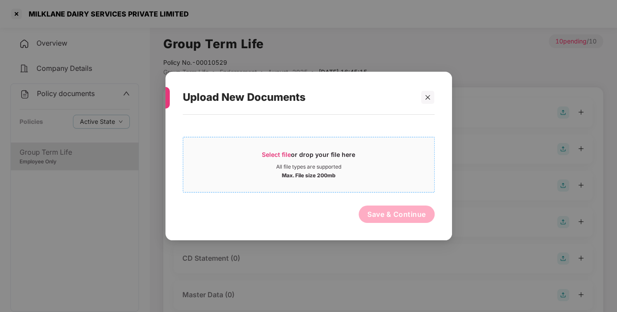
click at [274, 151] on span "Select file" at bounding box center [276, 154] width 29 height 7
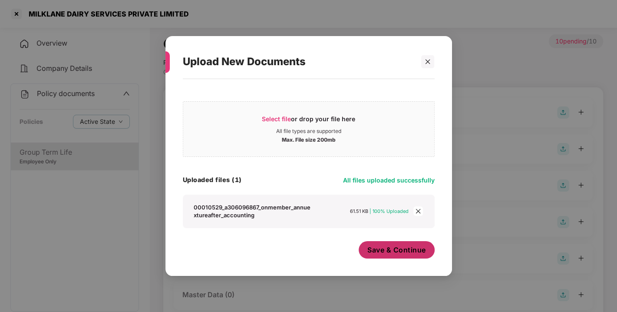
click at [386, 251] on span "Save & Continue" at bounding box center [396, 250] width 59 height 10
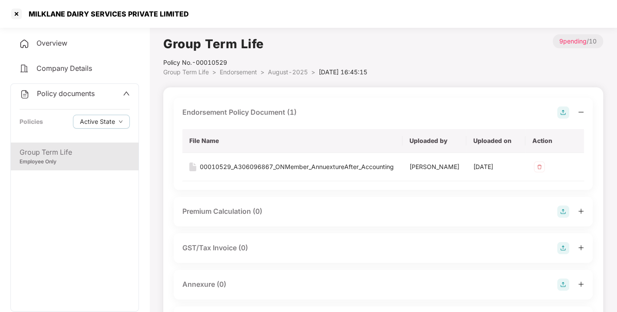
click at [568, 112] on img at bounding box center [563, 112] width 12 height 12
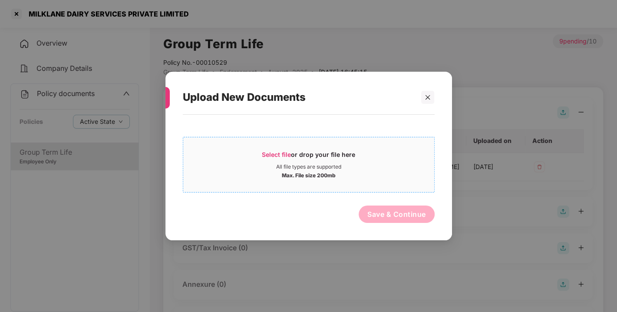
click at [275, 156] on span "Select file" at bounding box center [276, 154] width 29 height 7
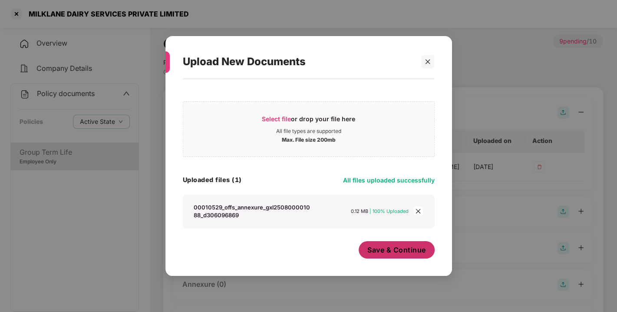
click at [408, 250] on span "Save & Continue" at bounding box center [396, 250] width 59 height 10
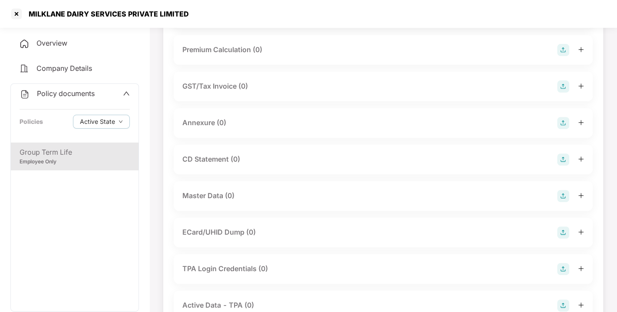
scroll to position [193, 0]
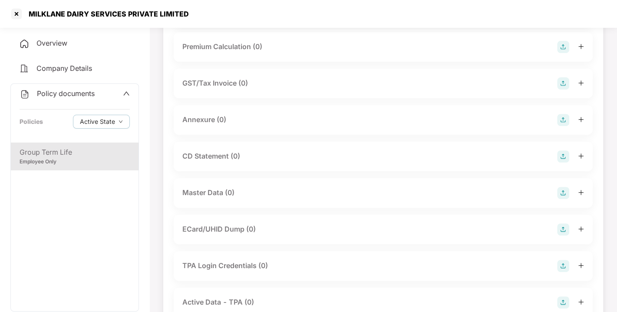
click at [558, 126] on img at bounding box center [563, 120] width 12 height 12
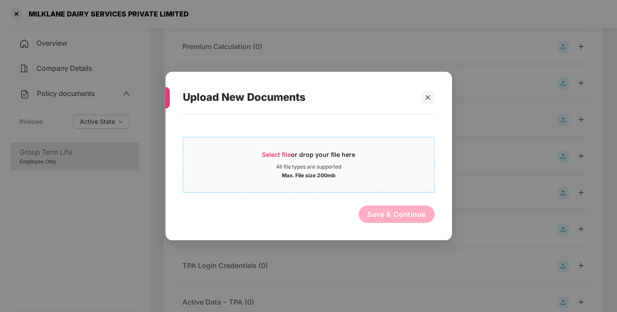
click at [277, 146] on span "Select file or drop your file here All file types are supported Max. File size …" at bounding box center [308, 165] width 251 height 42
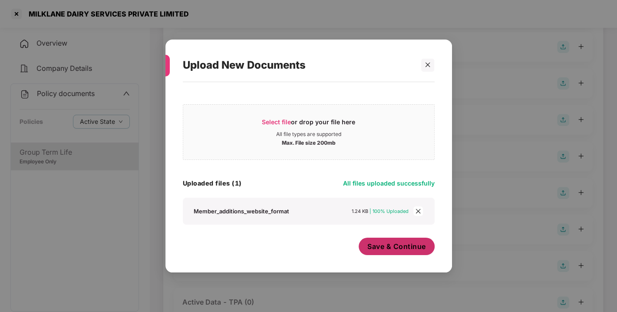
click at [399, 243] on span "Save & Continue" at bounding box center [396, 246] width 59 height 10
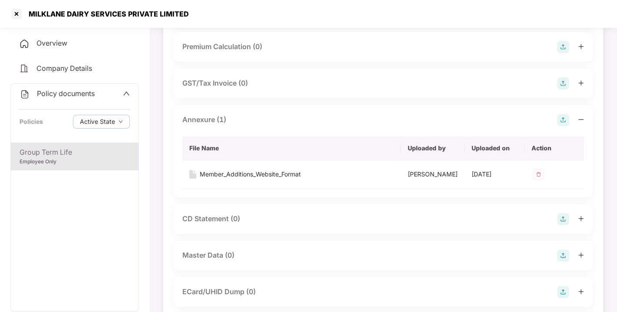
scroll to position [198, 0]
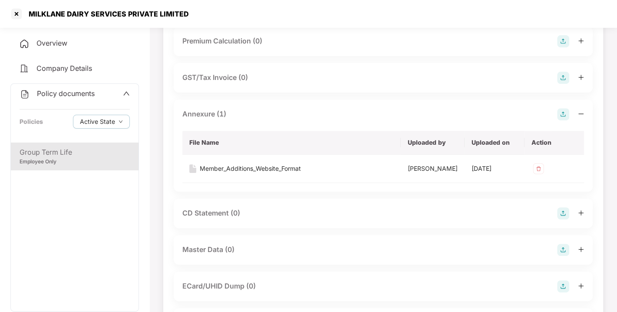
click at [562, 120] on img at bounding box center [563, 114] width 12 height 12
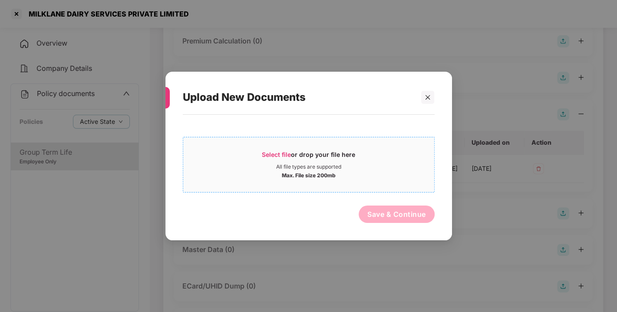
click at [274, 154] on span "Select file" at bounding box center [276, 154] width 29 height 7
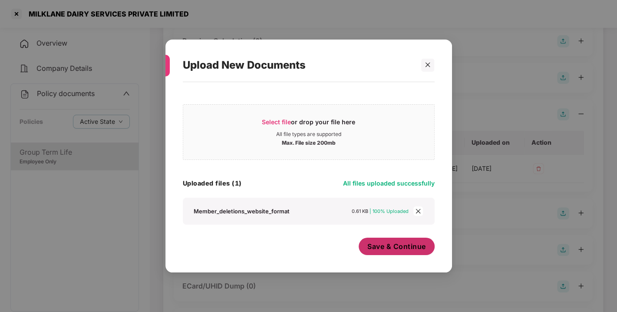
click at [402, 249] on span "Save & Continue" at bounding box center [396, 246] width 59 height 10
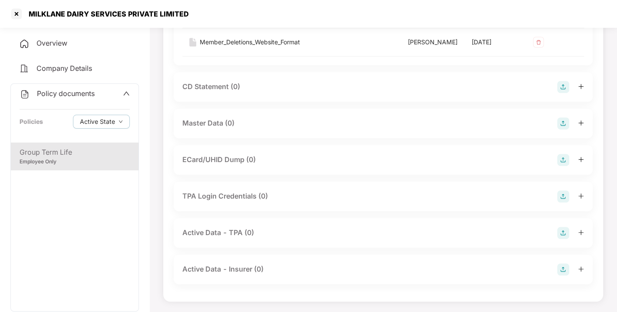
scroll to position [360, 0]
click at [563, 129] on img at bounding box center [563, 123] width 12 height 12
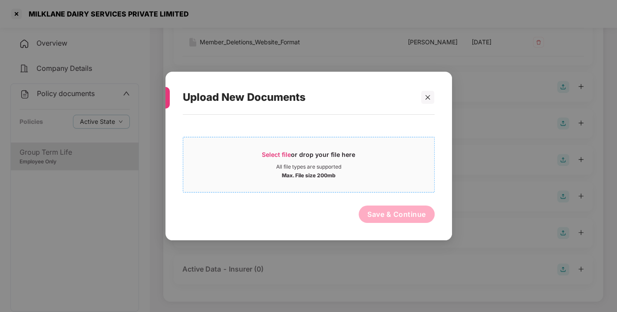
click at [280, 155] on span "Select file" at bounding box center [276, 154] width 29 height 7
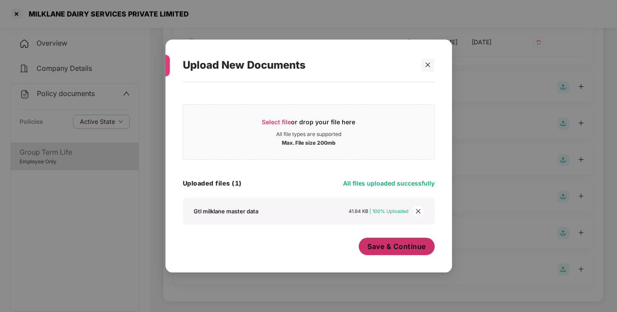
click at [403, 240] on button "Save & Continue" at bounding box center [397, 245] width 76 height 17
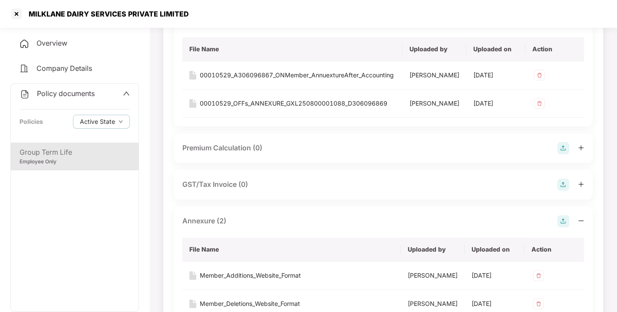
scroll to position [0, 0]
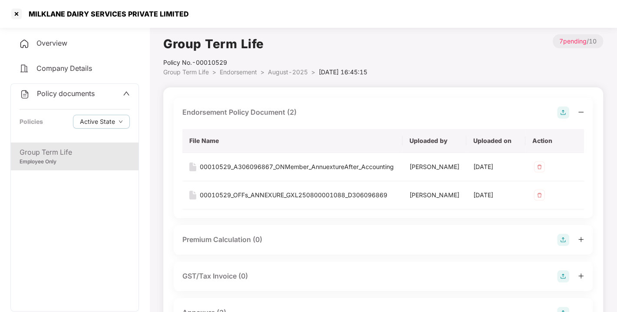
drag, startPoint x: 244, startPoint y: 62, endPoint x: 243, endPoint y: 66, distance: 4.9
click at [243, 66] on div "Policy No.- 00010529" at bounding box center [265, 63] width 204 height 10
click at [242, 67] on li "Endorsement >" at bounding box center [244, 72] width 48 height 10
click at [239, 69] on span "Endorsement" at bounding box center [238, 71] width 37 height 7
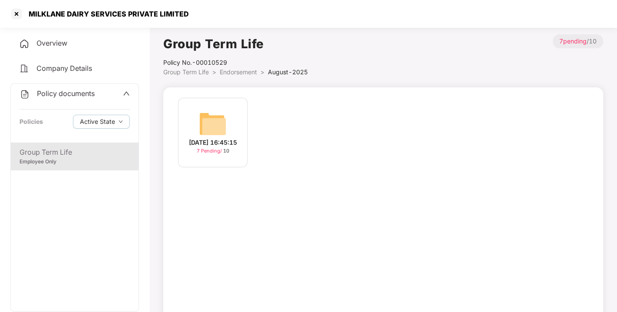
click at [239, 69] on span "Endorsement" at bounding box center [238, 71] width 37 height 7
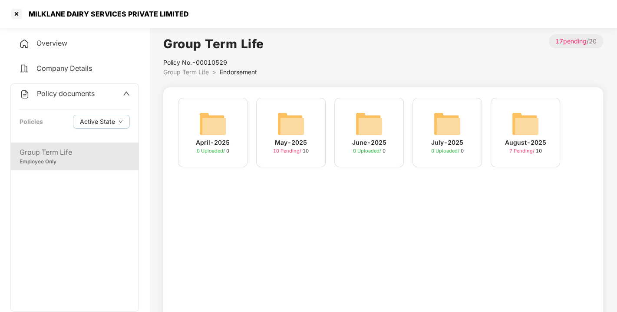
click at [74, 89] on span "Policy documents" at bounding box center [66, 93] width 58 height 9
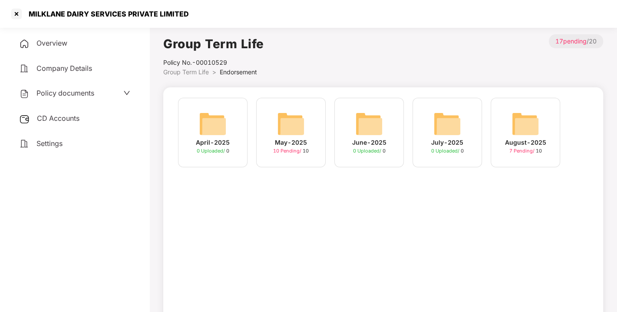
click at [49, 115] on span "CD Accounts" at bounding box center [58, 118] width 43 height 9
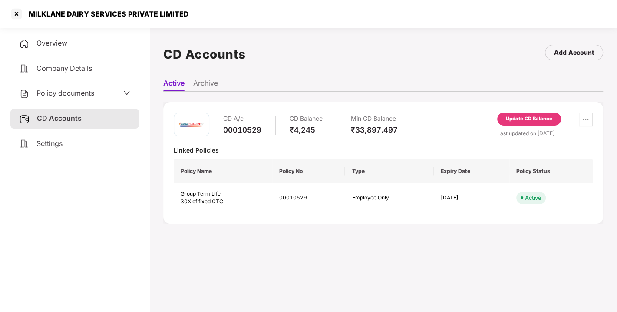
click at [520, 122] on div "Update CD Balance" at bounding box center [529, 119] width 46 height 8
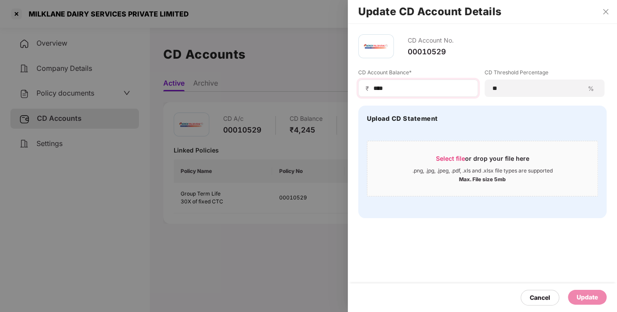
drag, startPoint x: 412, startPoint y: 92, endPoint x: 397, endPoint y: 86, distance: 16.0
click at [397, 86] on div "₹ ****" at bounding box center [418, 87] width 120 height 17
drag, startPoint x: 397, startPoint y: 86, endPoint x: 365, endPoint y: 89, distance: 32.7
click at [365, 89] on div "₹ ****" at bounding box center [418, 87] width 120 height 17
type input "*****"
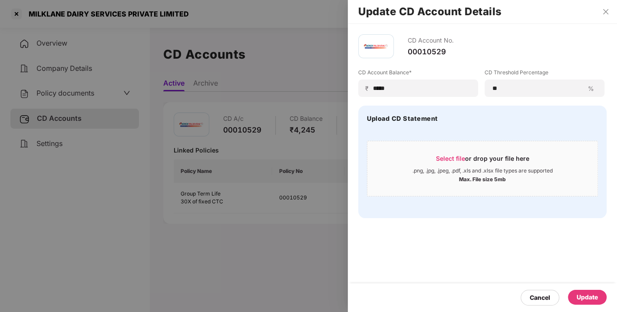
click at [581, 297] on div "Update" at bounding box center [587, 297] width 21 height 10
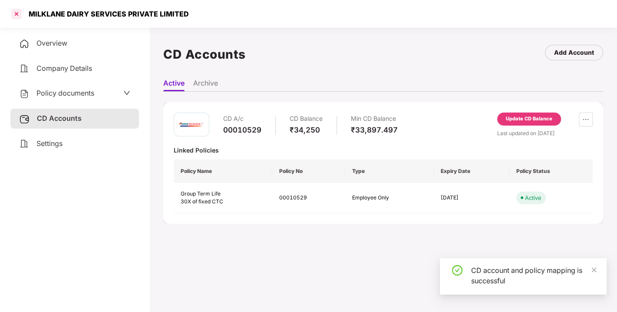
click at [13, 15] on div at bounding box center [17, 14] width 14 height 14
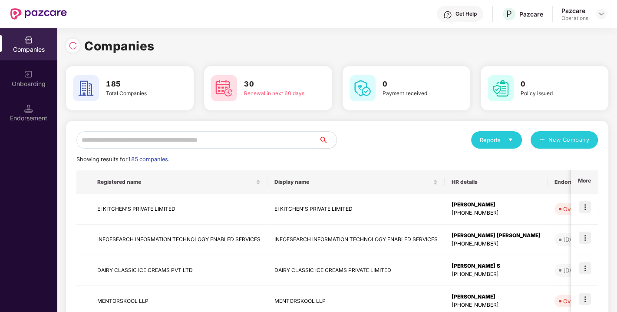
click at [187, 144] on input "text" at bounding box center [197, 139] width 243 height 17
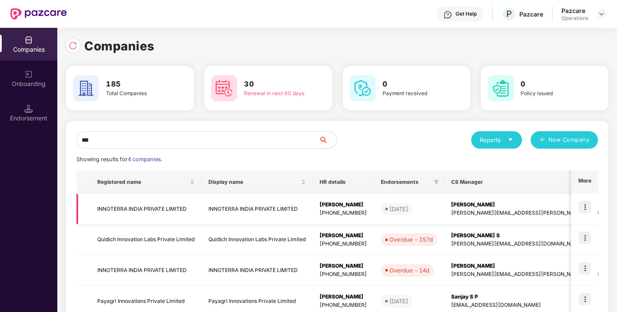
type input "***"
click at [584, 206] on img at bounding box center [585, 207] width 12 height 12
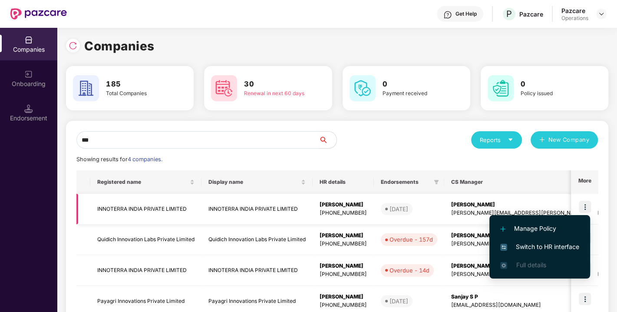
click at [515, 200] on td "[PERSON_NAME] [PERSON_NAME][EMAIL_ADDRESS][PERSON_NAME][DOMAIN_NAME]" at bounding box center [539, 209] width 190 height 31
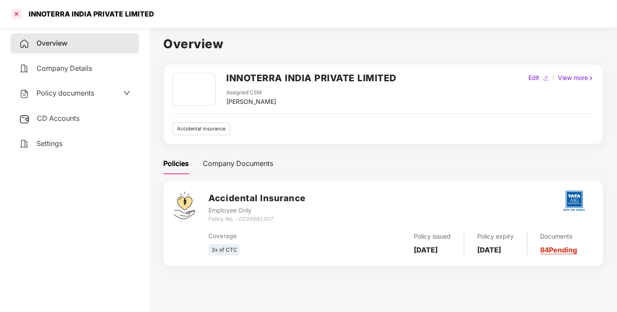
click at [19, 14] on div at bounding box center [17, 14] width 14 height 14
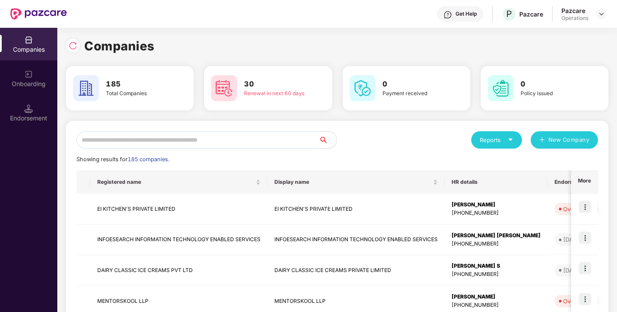
click at [146, 140] on input "text" at bounding box center [197, 139] width 243 height 17
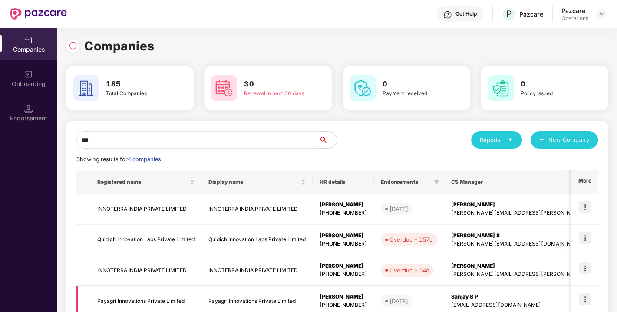
type input "***"
click at [112, 210] on td "INNOTERRA INDIA PRIVATE LIMITED" at bounding box center [145, 209] width 111 height 31
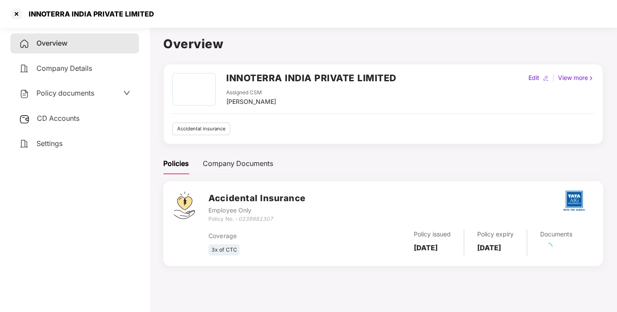
click at [68, 88] on div "Policy documents" at bounding box center [56, 93] width 75 height 11
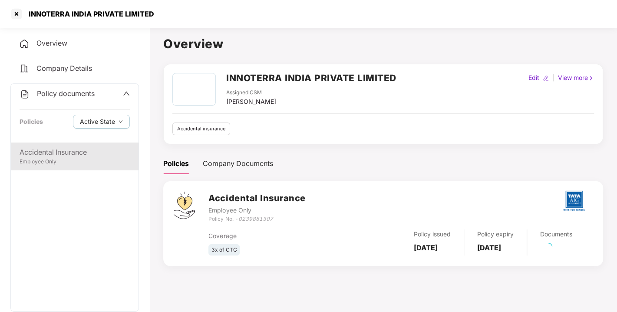
click at [73, 153] on div "Accidental Insurance" at bounding box center [75, 152] width 110 height 11
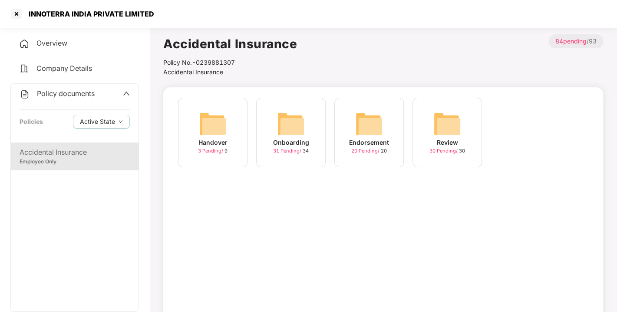
click at [366, 120] on img at bounding box center [369, 124] width 28 height 28
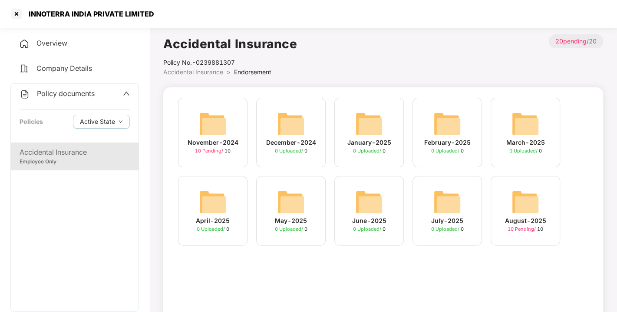
click at [515, 193] on img at bounding box center [525, 202] width 28 height 28
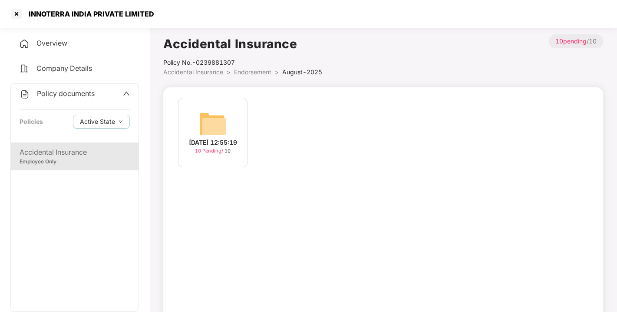
click at [204, 116] on img at bounding box center [213, 124] width 28 height 28
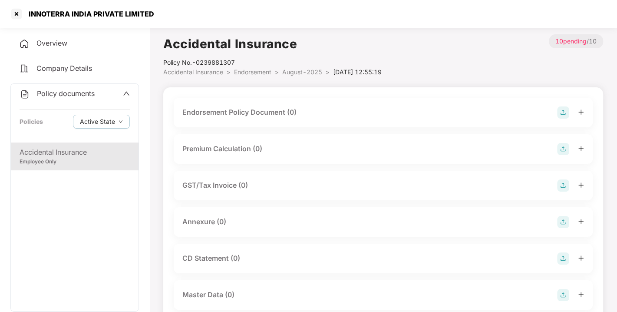
click at [564, 106] on img at bounding box center [563, 112] width 12 height 12
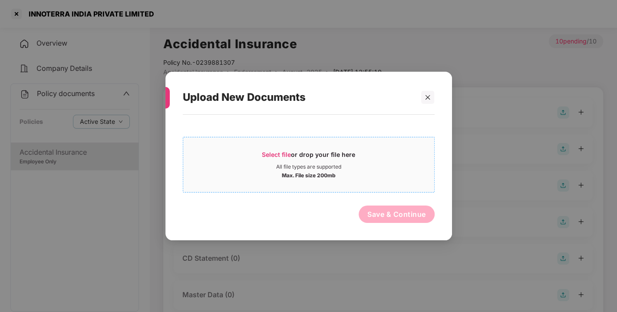
click at [275, 151] on span "Select file" at bounding box center [276, 154] width 29 height 7
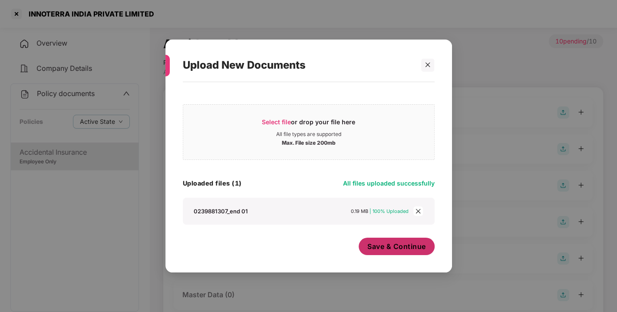
click at [393, 248] on span "Save & Continue" at bounding box center [396, 246] width 59 height 10
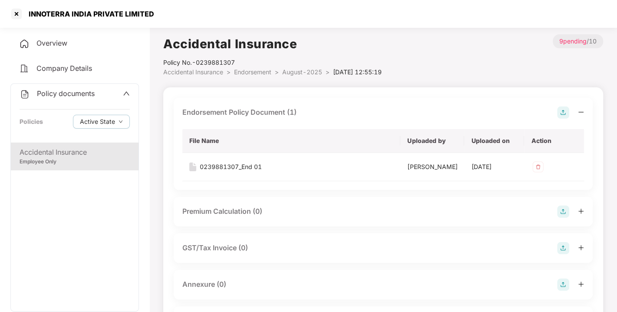
click at [564, 110] on img at bounding box center [563, 112] width 12 height 12
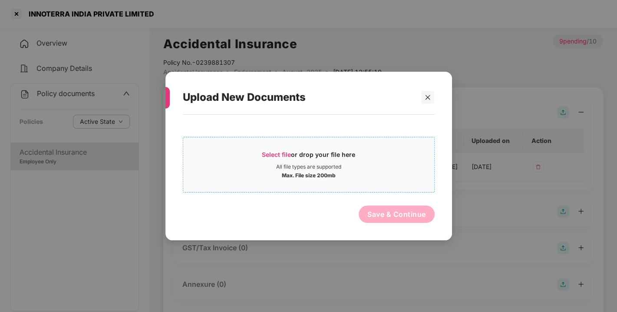
click at [274, 150] on div "Select file or drop your file here" at bounding box center [308, 156] width 93 height 13
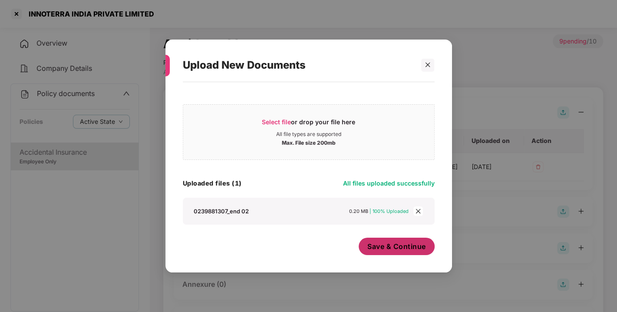
click at [396, 252] on button "Save & Continue" at bounding box center [397, 245] width 76 height 17
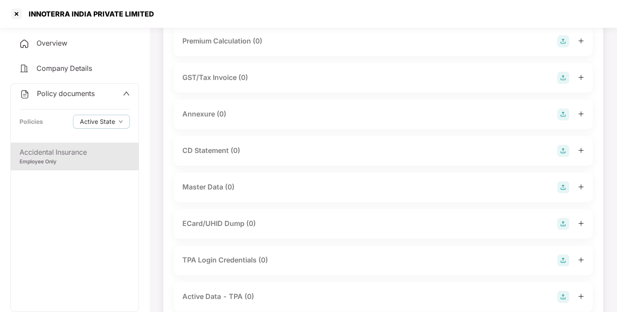
scroll to position [199, 0]
click at [565, 119] on img at bounding box center [563, 113] width 12 height 12
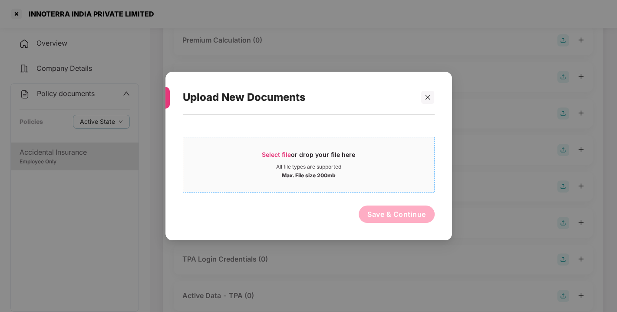
click at [293, 151] on div "Select file or drop your file here" at bounding box center [308, 156] width 93 height 13
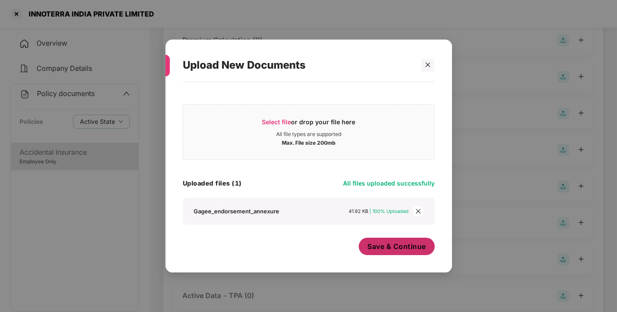
click at [389, 244] on span "Save & Continue" at bounding box center [396, 246] width 59 height 10
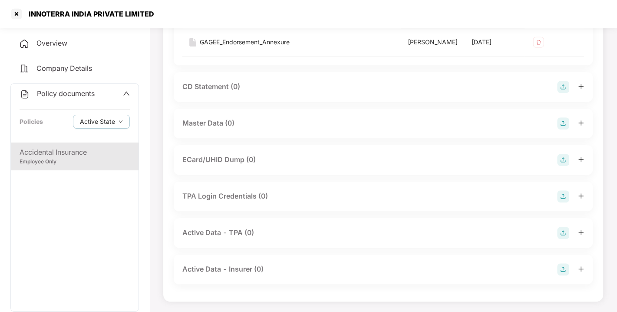
scroll to position [342, 0]
click at [561, 129] on img at bounding box center [563, 123] width 12 height 12
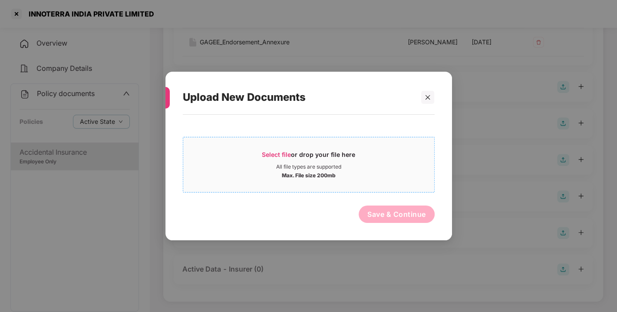
click at [295, 152] on div "Select file or drop your file here" at bounding box center [308, 156] width 93 height 13
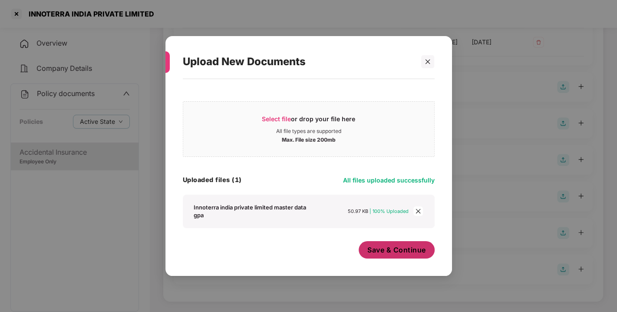
click at [407, 251] on span "Save & Continue" at bounding box center [396, 250] width 59 height 10
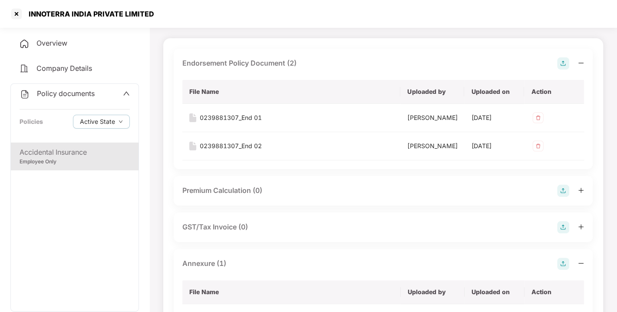
scroll to position [0, 0]
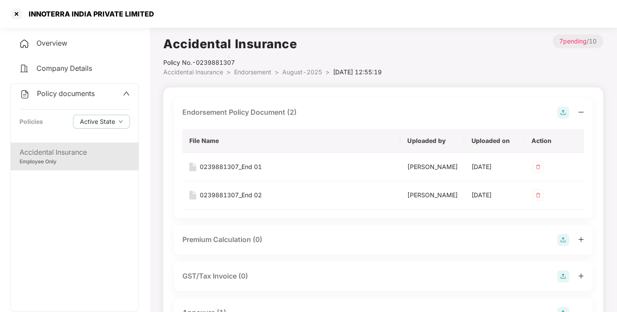
click at [85, 96] on span "Policy documents" at bounding box center [66, 93] width 58 height 9
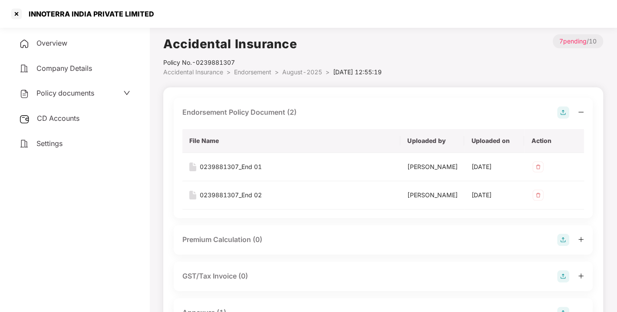
click at [61, 110] on div "CD Accounts" at bounding box center [74, 119] width 129 height 20
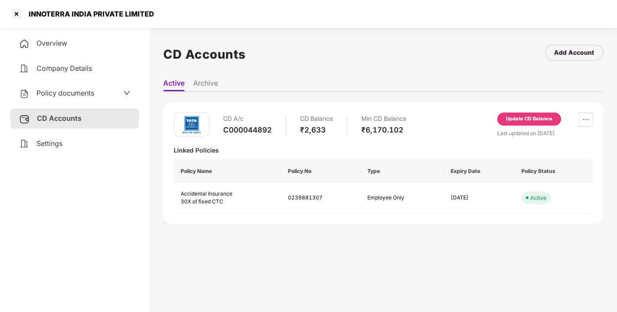
click at [527, 125] on div "Update CD Balance" at bounding box center [529, 118] width 64 height 13
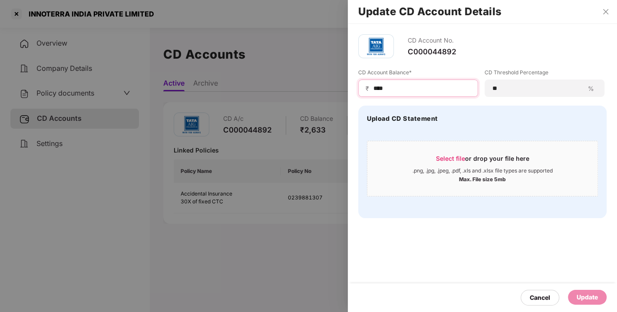
drag, startPoint x: 414, startPoint y: 88, endPoint x: 310, endPoint y: 107, distance: 105.5
click at [310, 107] on div "Update CD Account Details CD Account No. C000044892 CD Account Balance* ₹ **** …" at bounding box center [308, 156] width 617 height 312
type input "****"
click at [572, 298] on div "Update" at bounding box center [587, 297] width 39 height 15
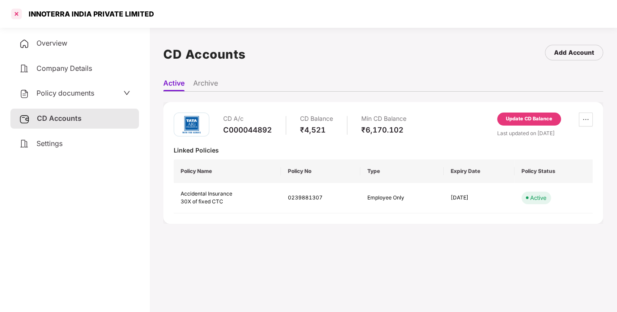
click at [15, 17] on div at bounding box center [17, 14] width 14 height 14
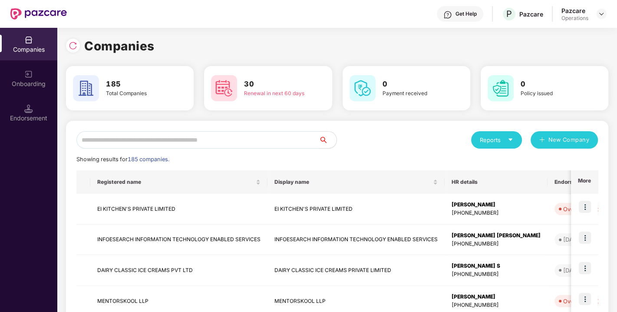
click at [178, 136] on input "text" at bounding box center [197, 139] width 243 height 17
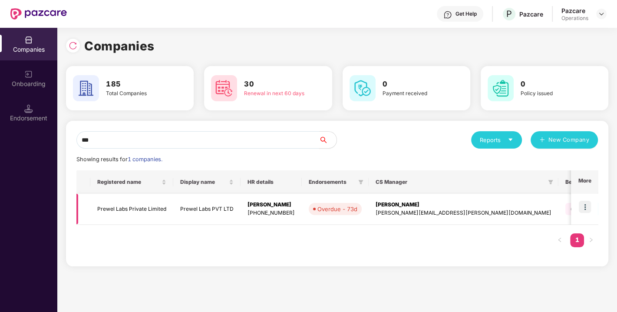
type input "***"
click at [118, 214] on td "Prewel Labs Private Limited" at bounding box center [131, 209] width 83 height 31
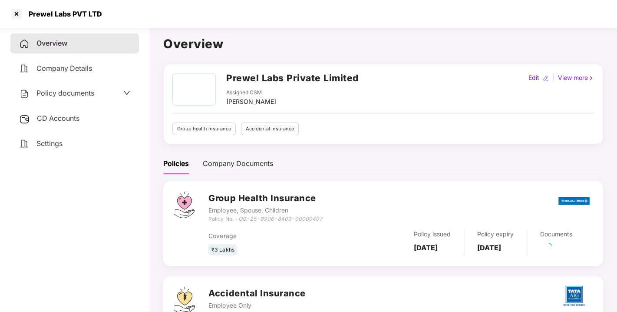
click at [73, 90] on span "Policy documents" at bounding box center [65, 93] width 58 height 9
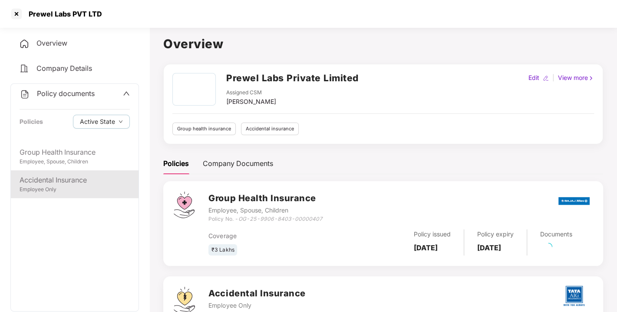
click at [56, 172] on div "Accidental Insurance Employee Only" at bounding box center [75, 184] width 128 height 28
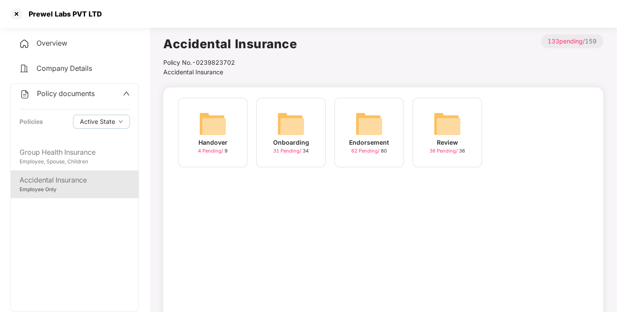
click at [379, 122] on img at bounding box center [369, 124] width 28 height 28
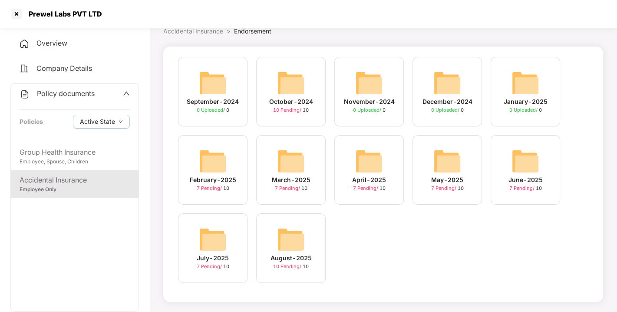
click at [295, 248] on img at bounding box center [291, 239] width 28 height 28
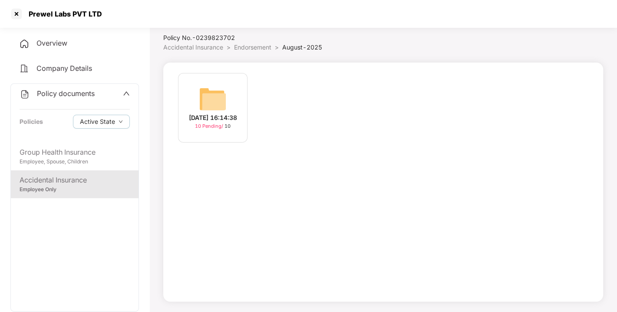
scroll to position [25, 0]
click at [211, 97] on img at bounding box center [213, 99] width 28 height 28
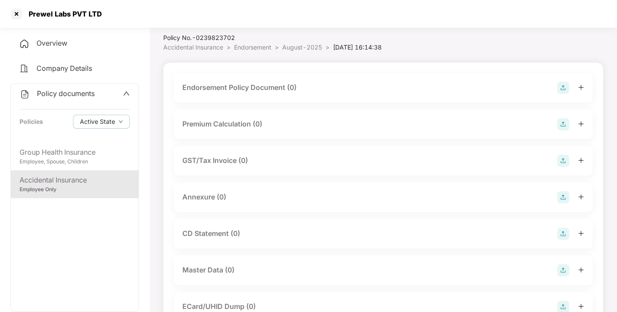
scroll to position [41, 0]
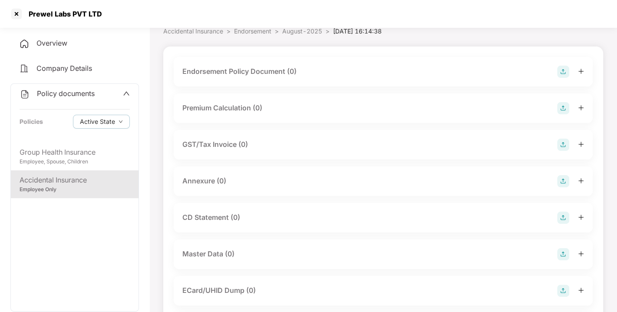
click at [561, 70] on img at bounding box center [563, 72] width 12 height 12
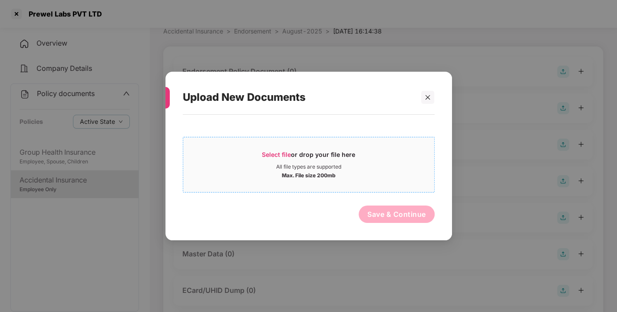
click at [277, 148] on span "Select file or drop your file here All file types are supported Max. File size …" at bounding box center [308, 165] width 251 height 42
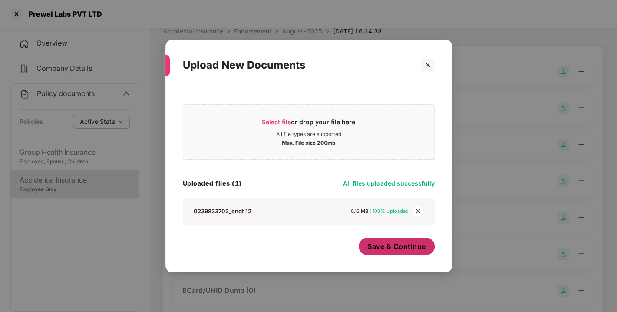
click at [385, 251] on span "Save & Continue" at bounding box center [396, 246] width 59 height 10
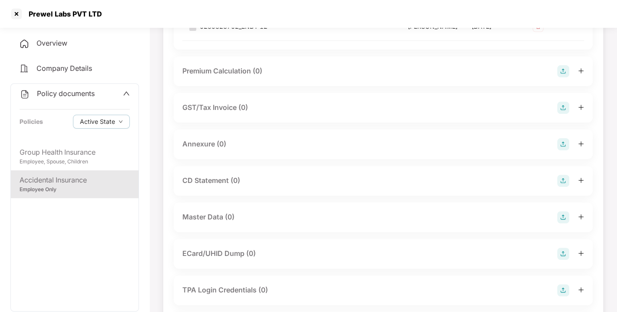
scroll to position [140, 0]
click at [561, 151] on img at bounding box center [563, 145] width 12 height 12
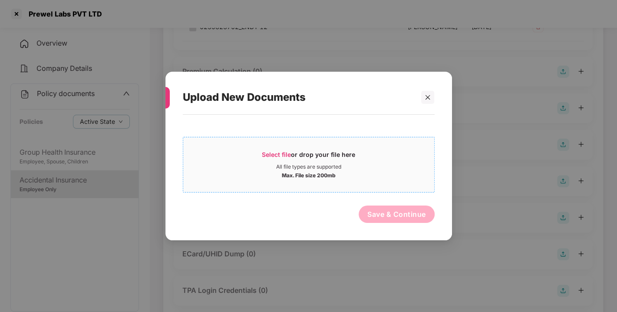
click at [277, 154] on span "Select file" at bounding box center [276, 154] width 29 height 7
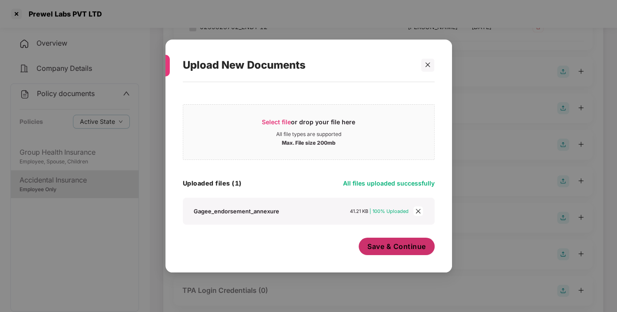
click at [391, 245] on span "Save & Continue" at bounding box center [396, 246] width 59 height 10
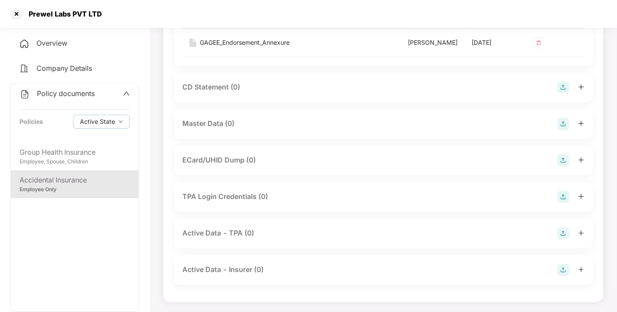
scroll to position [297, 0]
click at [565, 129] on img at bounding box center [563, 123] width 12 height 12
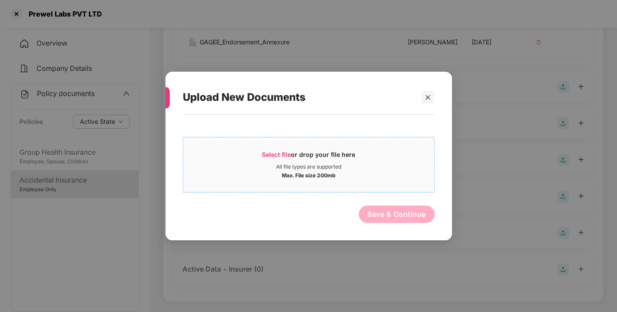
click at [271, 155] on span "Select file" at bounding box center [276, 154] width 29 height 7
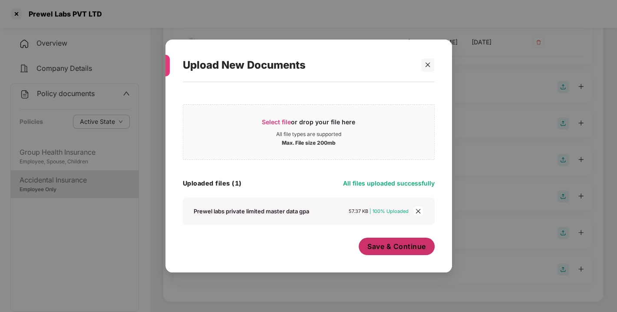
click at [394, 244] on span "Save & Continue" at bounding box center [396, 246] width 59 height 10
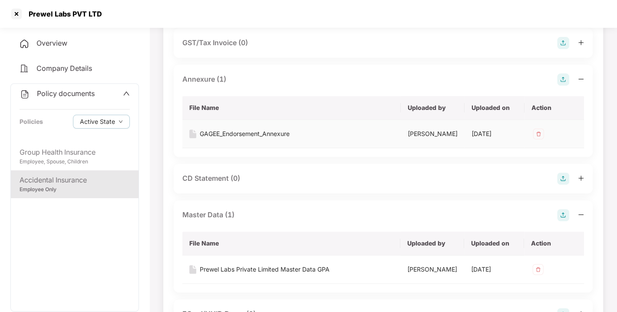
scroll to position [0, 0]
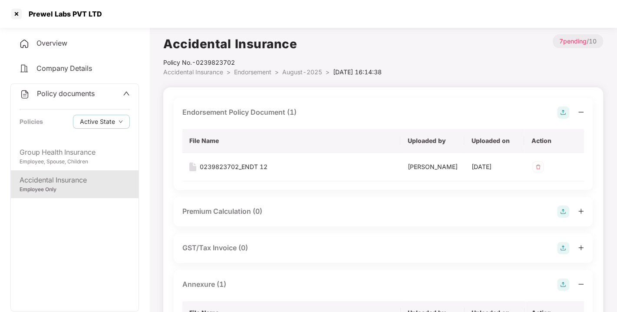
click at [254, 71] on span "Endorsement" at bounding box center [252, 71] width 37 height 7
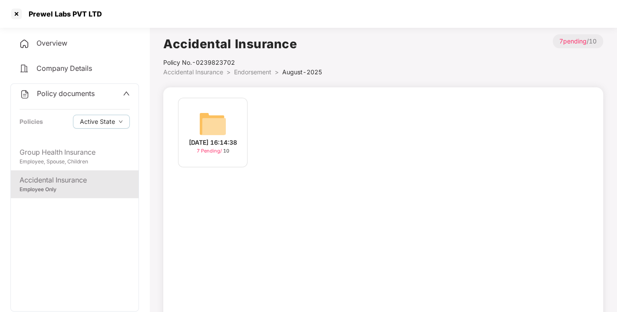
scroll to position [25, 0]
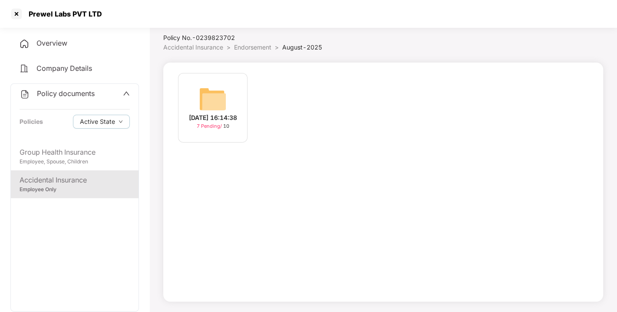
click at [254, 71] on div "[DATE] 16:14:38 7 Pending / 10" at bounding box center [383, 182] width 440 height 239
click at [251, 49] on span "Endorsement" at bounding box center [252, 46] width 37 height 7
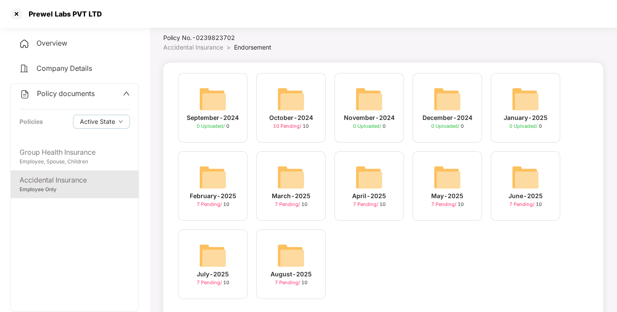
click at [91, 96] on span "Policy documents" at bounding box center [66, 93] width 58 height 9
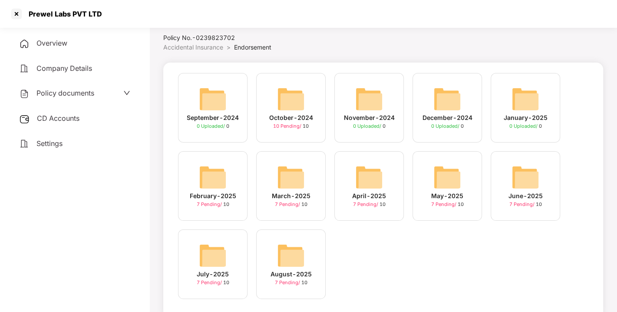
click at [48, 124] on div "CD Accounts" at bounding box center [74, 119] width 129 height 20
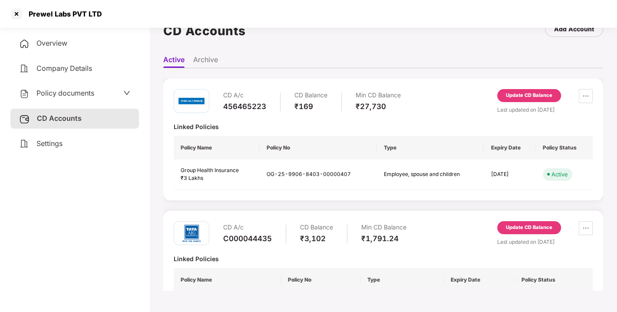
scroll to position [51, 0]
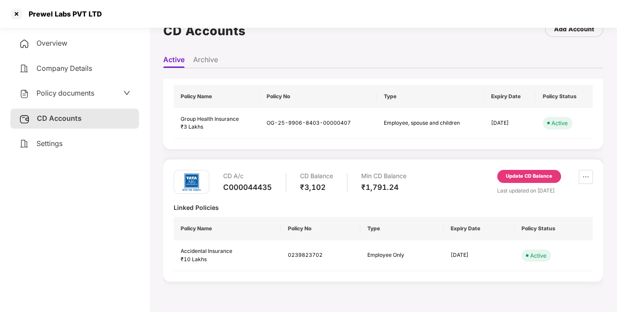
click at [534, 177] on div "Update CD Balance" at bounding box center [529, 176] width 46 height 8
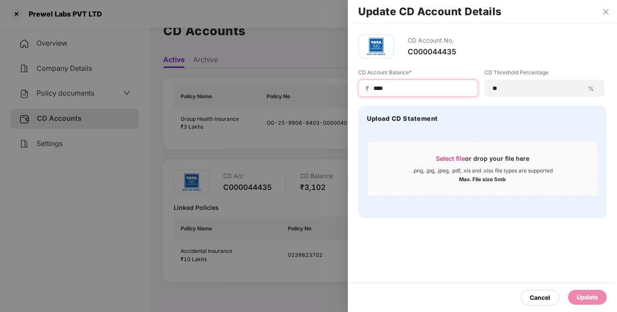
drag, startPoint x: 409, startPoint y: 90, endPoint x: 320, endPoint y: 102, distance: 89.4
click at [320, 102] on div "Update CD Account Details CD Account No. C000044435 CD Account Balance* ₹ **** …" at bounding box center [308, 156] width 617 height 312
type input "****"
click at [577, 296] on div "Update" at bounding box center [587, 297] width 21 height 10
click at [532, 254] on div "CD Account No. C000044435 CD Account Balance* ₹ **** CD Threshold Percentage **…" at bounding box center [482, 168] width 269 height 288
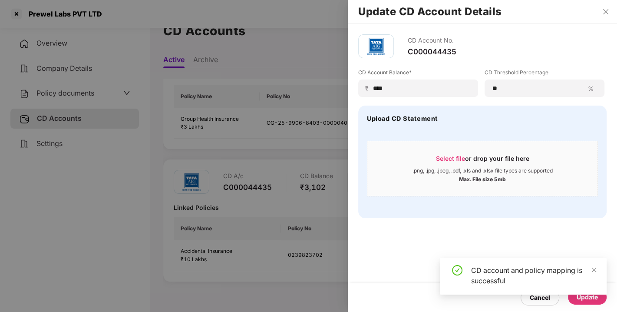
click at [492, 242] on div "CD Account No. C000044435 CD Account Balance* ₹ **** CD Threshold Percentage **…" at bounding box center [482, 168] width 269 height 288
click at [531, 240] on div "CD Account No. C000044435 CD Account Balance* ₹ **** CD Threshold Percentage **…" at bounding box center [482, 168] width 269 height 288
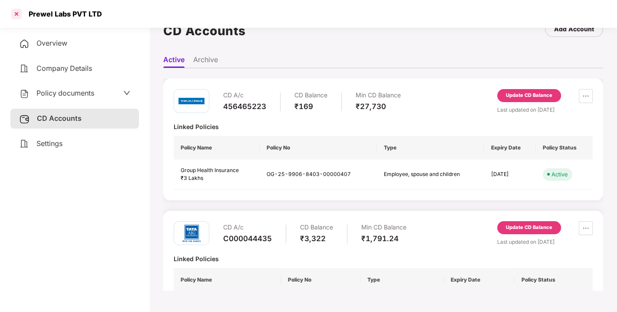
click at [20, 10] on div at bounding box center [17, 14] width 14 height 14
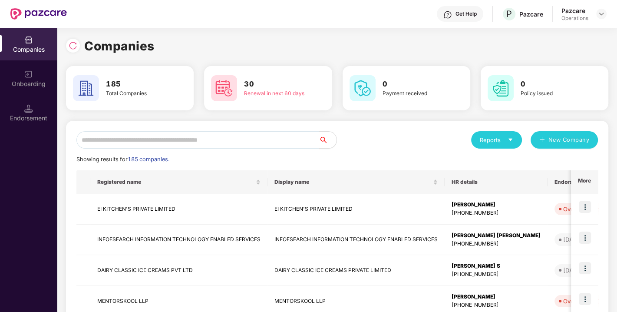
scroll to position [0, 0]
click at [146, 144] on input "text" at bounding box center [197, 139] width 243 height 17
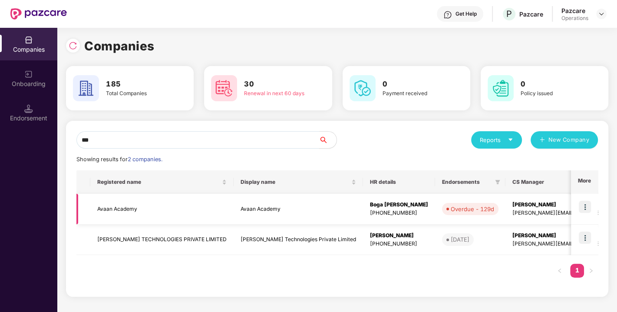
type input "***"
click at [119, 209] on td "Avaan Academy" at bounding box center [161, 209] width 143 height 31
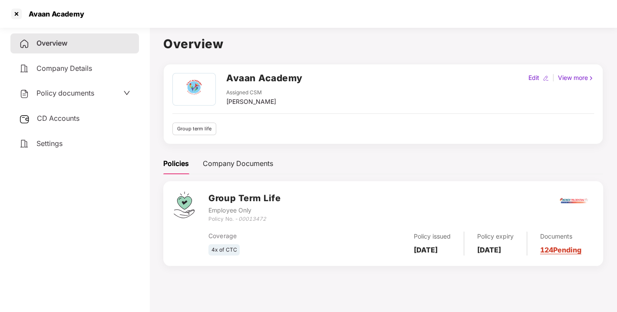
click at [69, 93] on span "Policy documents" at bounding box center [65, 93] width 58 height 9
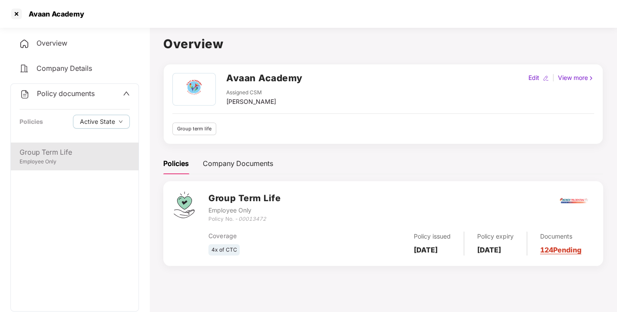
click at [52, 155] on div "Group Term Life" at bounding box center [75, 152] width 110 height 11
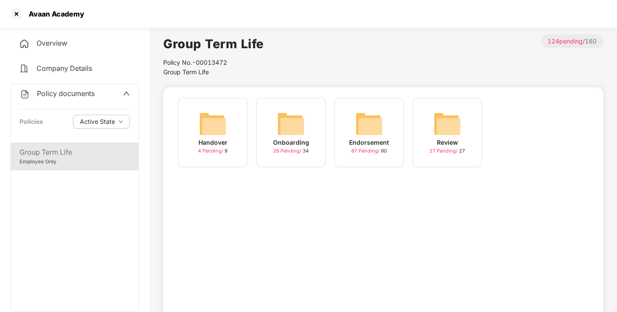
click at [364, 133] on img at bounding box center [369, 124] width 28 height 28
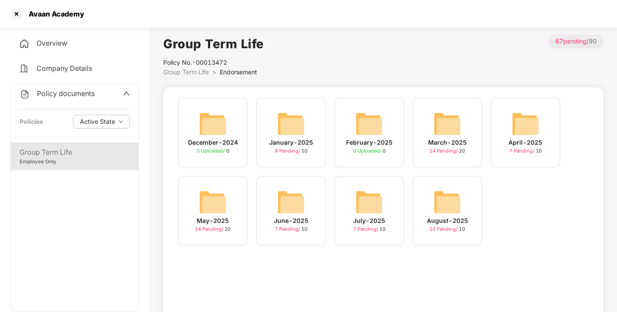
click at [444, 198] on img at bounding box center [447, 202] width 28 height 28
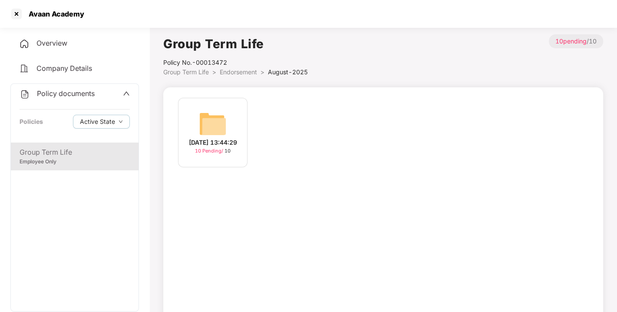
click at [209, 125] on img at bounding box center [213, 124] width 28 height 28
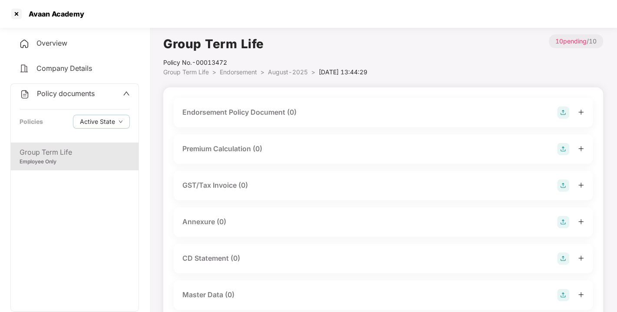
click at [561, 109] on img at bounding box center [563, 112] width 12 height 12
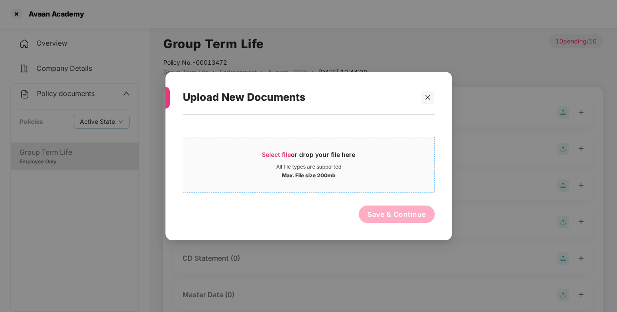
click at [281, 155] on span "Select file" at bounding box center [276, 154] width 29 height 7
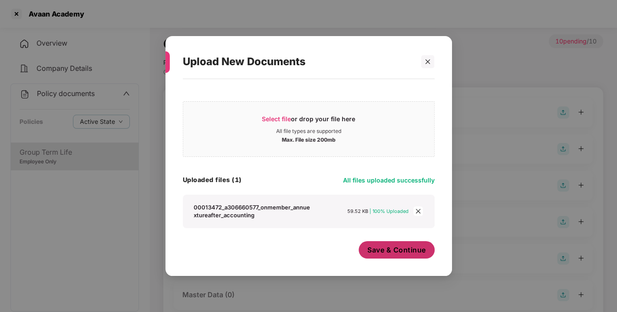
click at [391, 254] on span "Save & Continue" at bounding box center [396, 250] width 59 height 10
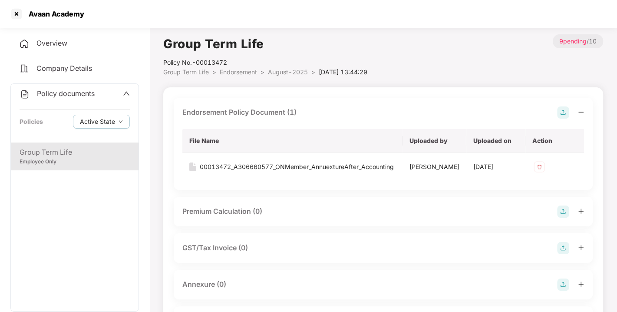
click at [565, 114] on img at bounding box center [563, 112] width 12 height 12
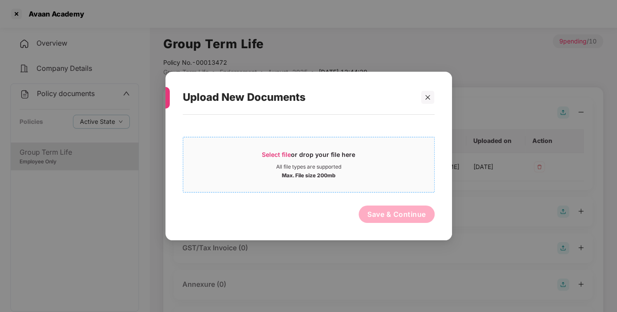
click at [271, 154] on span "Select file" at bounding box center [276, 154] width 29 height 7
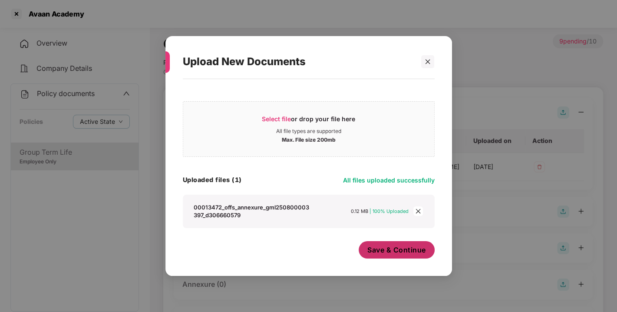
click at [399, 254] on button "Save & Continue" at bounding box center [397, 249] width 76 height 17
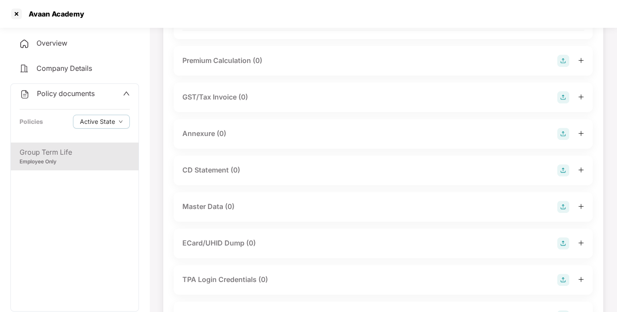
scroll to position [197, 0]
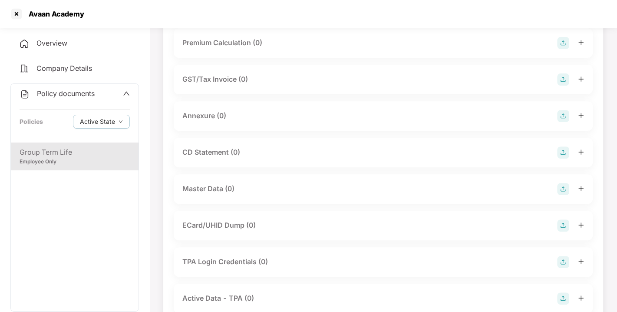
click at [562, 122] on img at bounding box center [563, 116] width 12 height 12
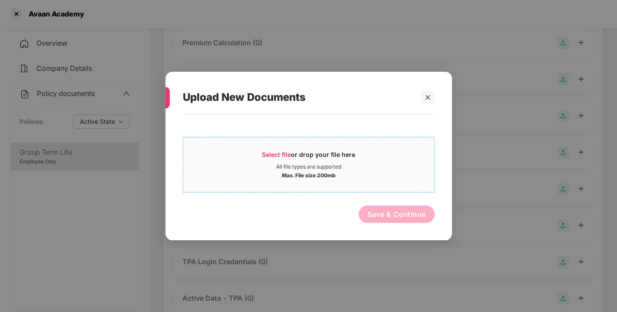
click at [280, 150] on div "Select file or drop your file here" at bounding box center [308, 156] width 93 height 13
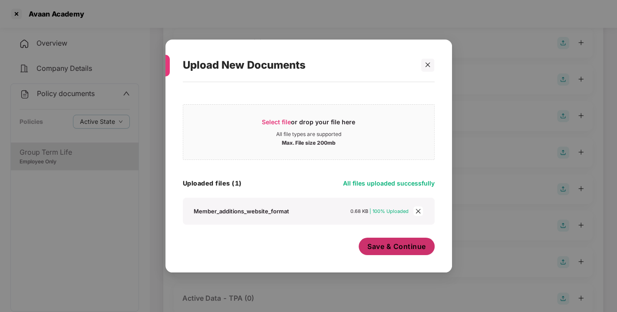
click at [396, 250] on span "Save & Continue" at bounding box center [396, 246] width 59 height 10
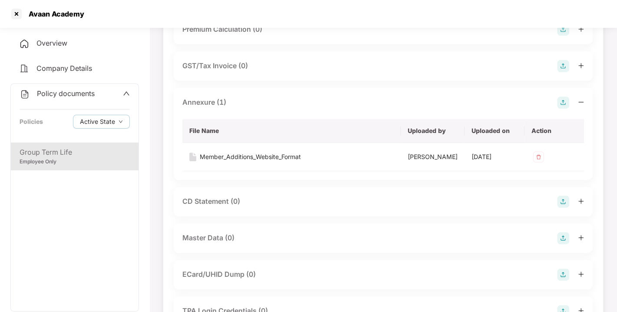
scroll to position [211, 0]
click at [563, 108] on img at bounding box center [563, 102] width 12 height 12
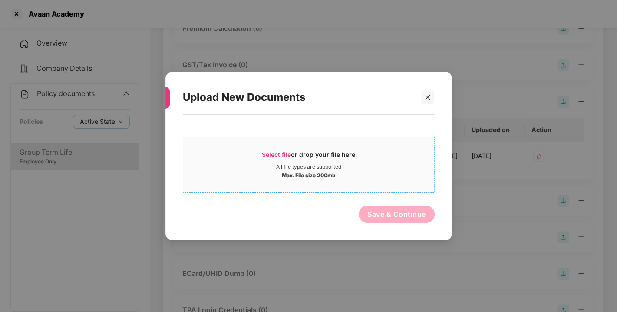
click at [274, 156] on span "Select file" at bounding box center [276, 154] width 29 height 7
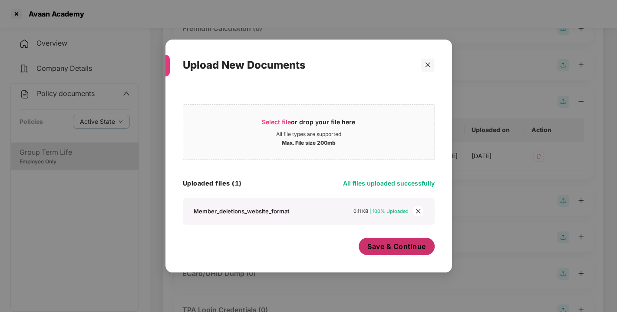
click at [388, 243] on span "Save & Continue" at bounding box center [396, 246] width 59 height 10
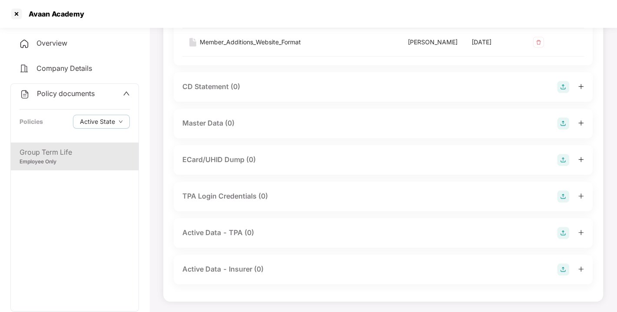
scroll to position [355, 0]
click at [563, 129] on img at bounding box center [563, 123] width 12 height 12
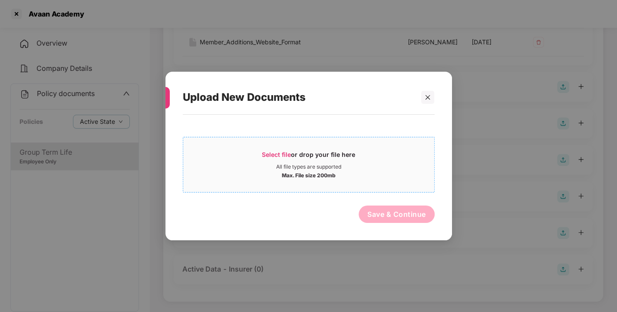
click at [268, 155] on span "Select file" at bounding box center [276, 154] width 29 height 7
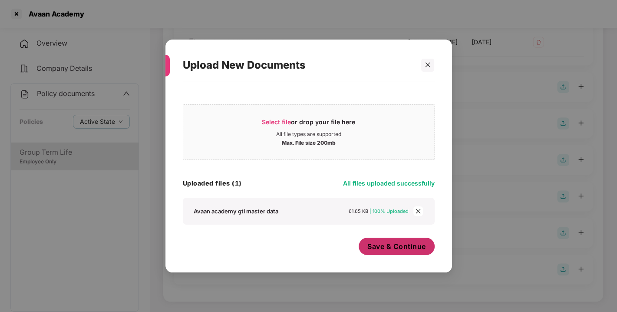
click at [374, 252] on button "Save & Continue" at bounding box center [397, 245] width 76 height 17
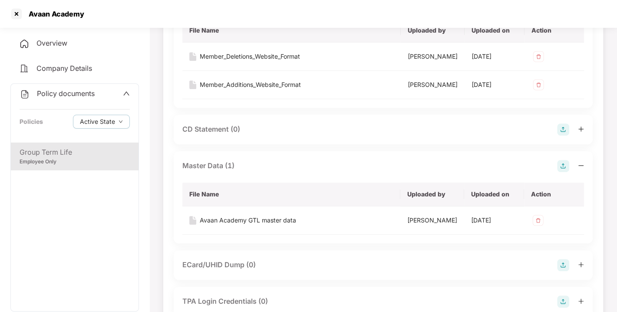
scroll to position [0, 0]
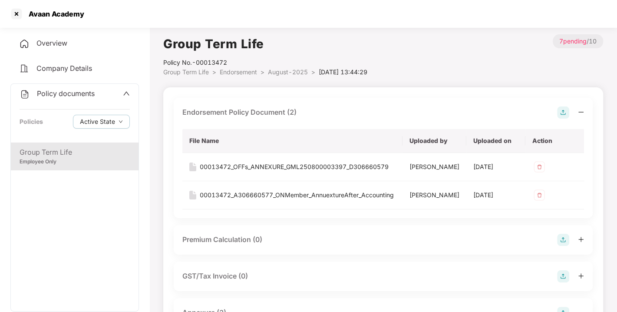
click at [234, 73] on span "Endorsement" at bounding box center [238, 71] width 37 height 7
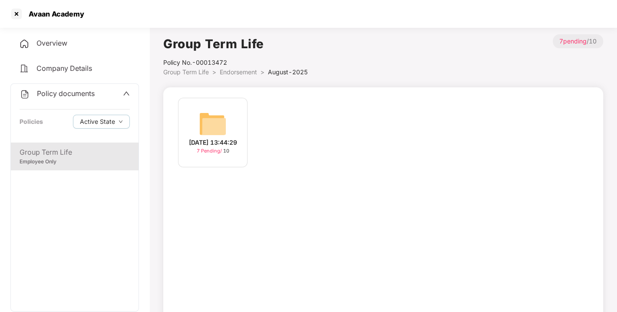
click at [234, 73] on span "Endorsement" at bounding box center [238, 71] width 37 height 7
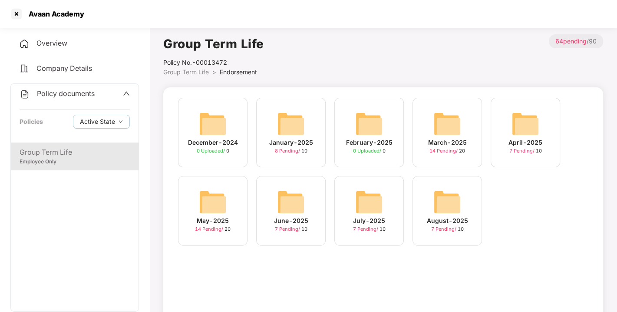
click at [70, 94] on span "Policy documents" at bounding box center [66, 93] width 58 height 9
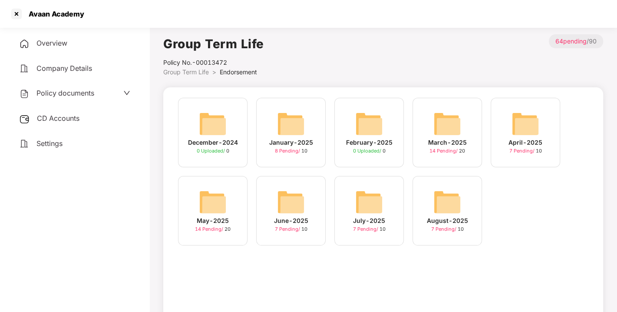
click at [59, 112] on div "CD Accounts" at bounding box center [74, 119] width 129 height 20
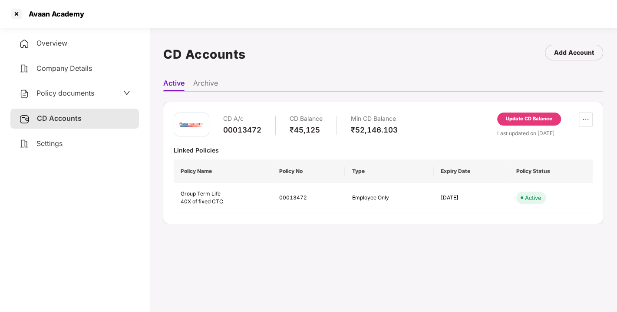
click at [531, 113] on div "Update CD Balance" at bounding box center [529, 118] width 64 height 13
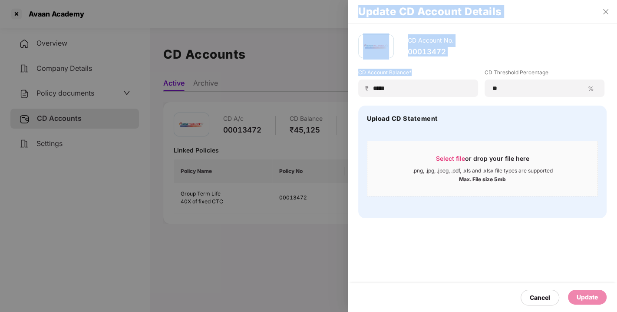
drag, startPoint x: 396, startPoint y: 83, endPoint x: 307, endPoint y: 99, distance: 90.4
click at [307, 99] on div "Update CD Account Details CD Account No. 00013472 CD Account Balance* ₹ ***** C…" at bounding box center [308, 156] width 617 height 312
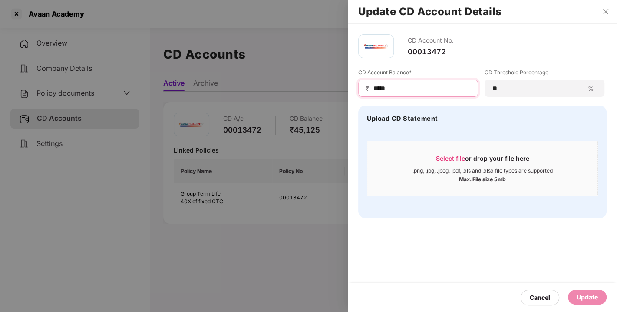
click at [398, 86] on input "*****" at bounding box center [422, 88] width 98 height 9
drag, startPoint x: 398, startPoint y: 86, endPoint x: 350, endPoint y: 89, distance: 48.3
click at [350, 89] on div "CD Account No. 00013472 CD Account Balance* ₹ ***** CD Threshold Percentage ** …" at bounding box center [482, 126] width 269 height 205
type input "*"
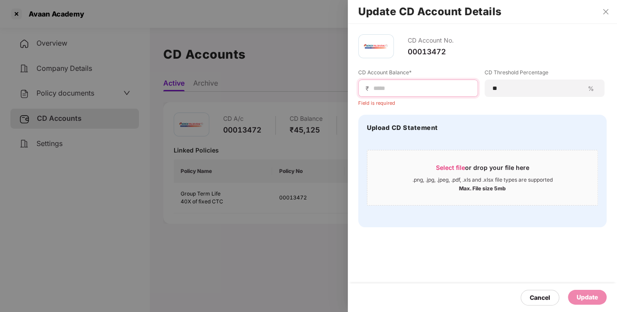
type input "*"
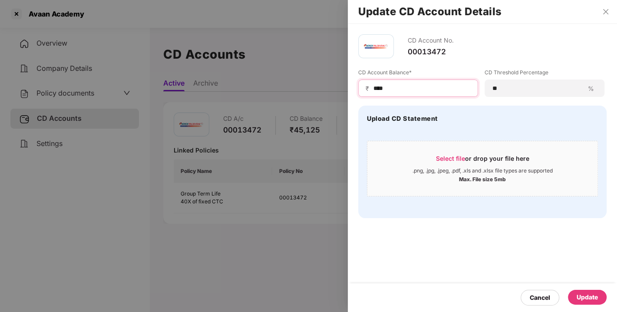
type input "*****"
click at [595, 301] on div "Update" at bounding box center [587, 297] width 21 height 10
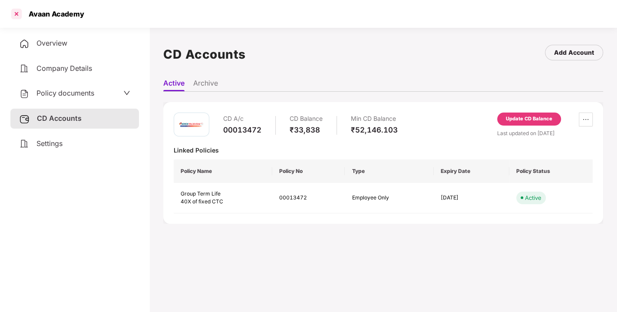
click at [15, 16] on div at bounding box center [17, 14] width 14 height 14
